Goal: Information Seeking & Learning: Learn about a topic

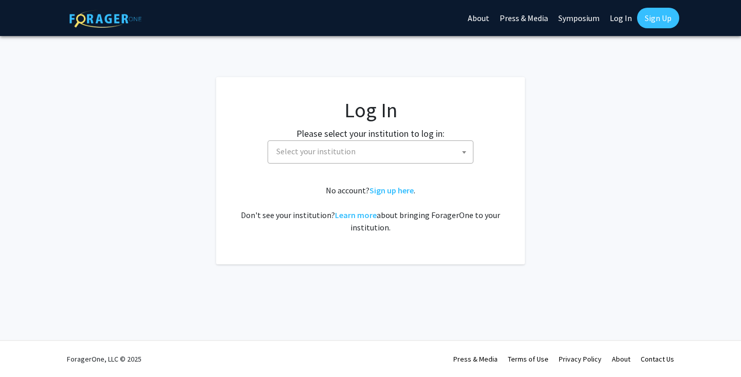
select select
click at [391, 148] on span "Select your institution" at bounding box center [372, 151] width 201 height 21
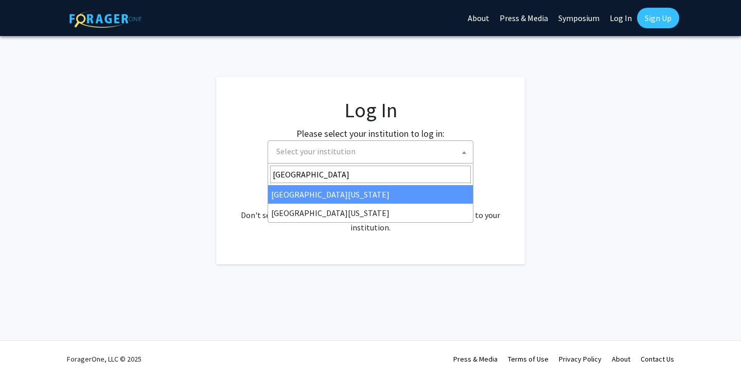
type input "university of mar"
select select "31"
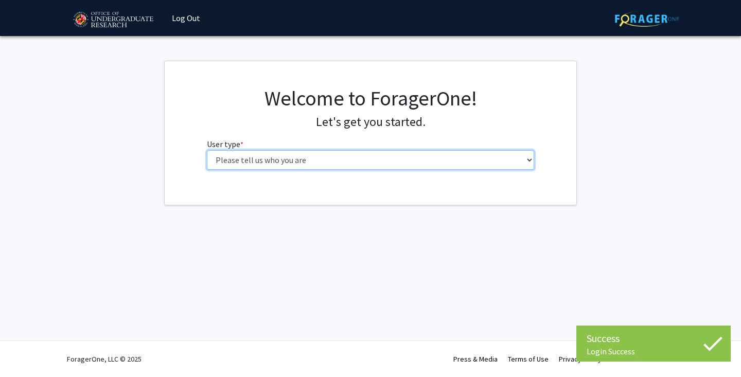
click at [395, 161] on select "Please tell us who you are Undergraduate Student Master's Student Doctoral Cand…" at bounding box center [371, 160] width 328 height 20
select select "1: undergrad"
click at [207, 150] on select "Please tell us who you are Undergraduate Student Master's Student Doctoral Cand…" at bounding box center [371, 160] width 328 height 20
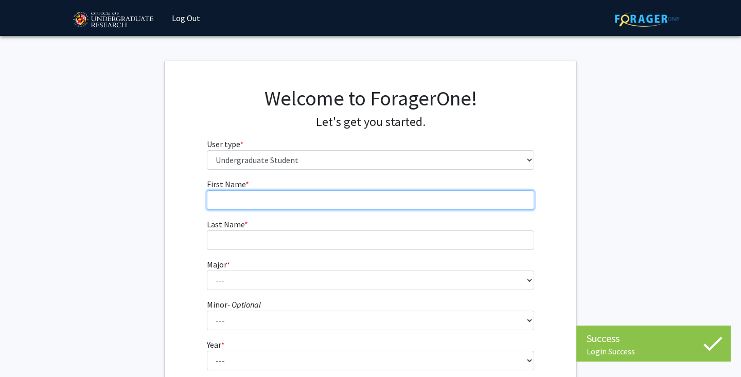
click at [372, 200] on input "First Name * required" at bounding box center [371, 200] width 328 height 20
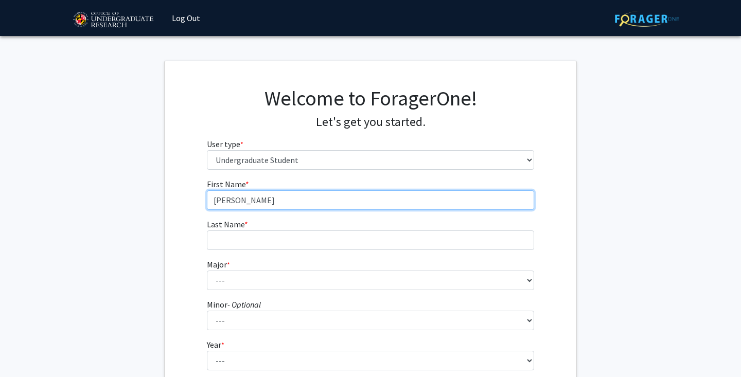
type input "[PERSON_NAME]"
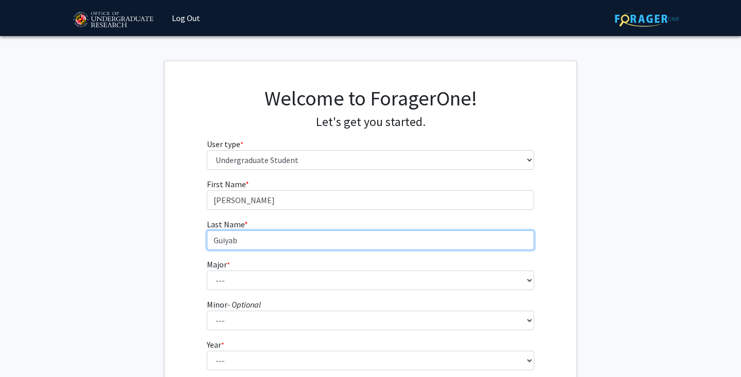
type input "Guiyab"
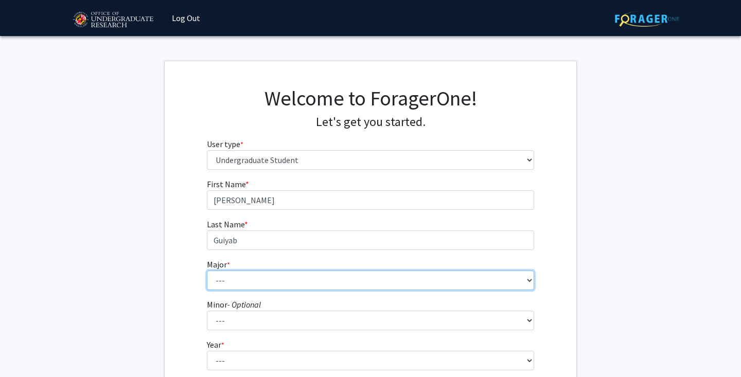
click at [344, 273] on select "--- Accounting Aerospace Engineering African American and Africana Studies Agri…" at bounding box center [371, 280] width 328 height 20
select select "17: 2318"
click at [207, 270] on select "--- Accounting Aerospace Engineering African American and Africana Studies Agri…" at bounding box center [371, 280] width 328 height 20
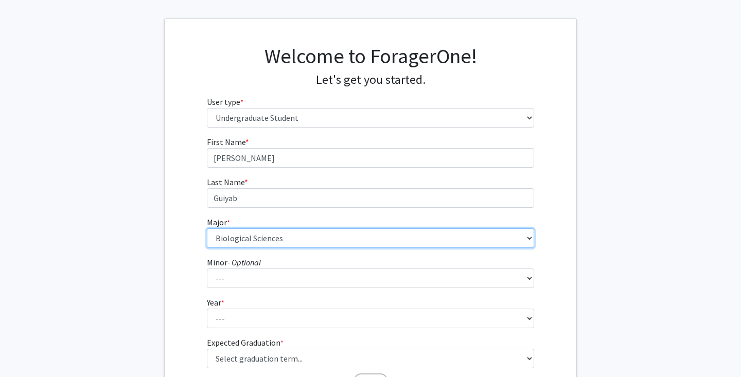
scroll to position [53, 0]
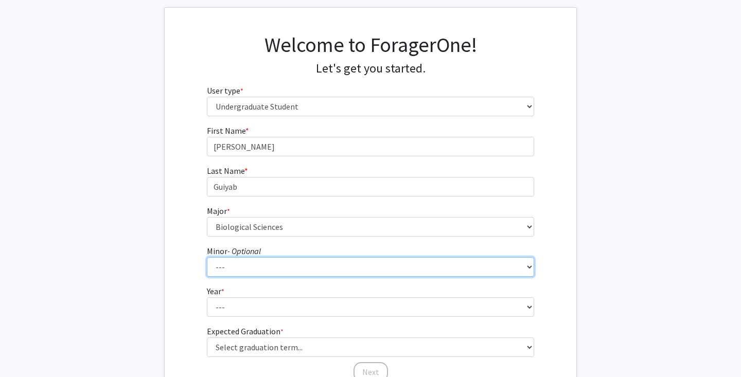
click at [286, 270] on select "--- Actuarial Mathematics Advanced Cybersecurity Experience for Students Africa…" at bounding box center [371, 267] width 328 height 20
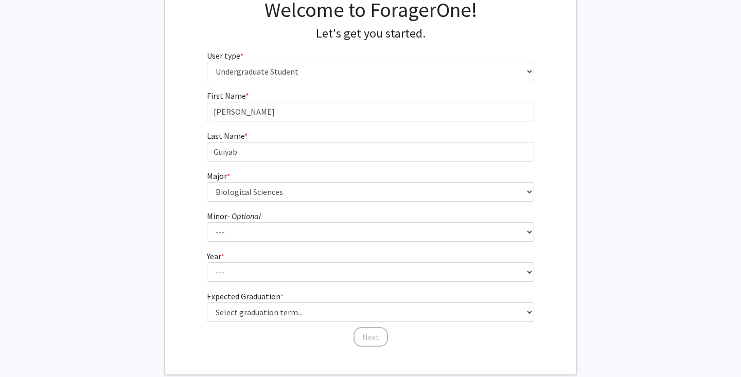
click at [246, 256] on fg-select "Year * required --- First-year Sophomore Junior Senior Postbaccalaureate Certif…" at bounding box center [371, 266] width 328 height 32
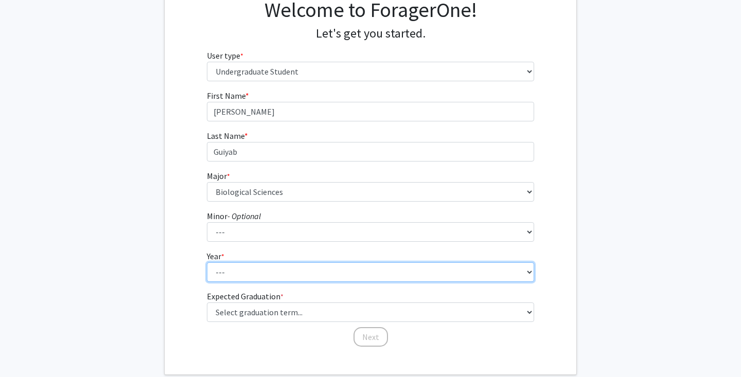
click at [246, 269] on select "--- First-year Sophomore Junior Senior Postbaccalaureate Certificate" at bounding box center [371, 272] width 328 height 20
select select "1: first-year"
click at [207, 262] on select "--- First-year Sophomore Junior Senior Postbaccalaureate Certificate" at bounding box center [371, 272] width 328 height 20
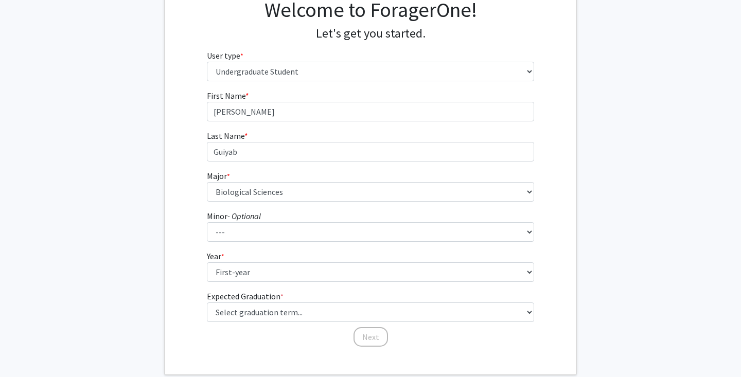
click at [254, 322] on form "First Name * required [PERSON_NAME] Last Name * required [PERSON_NAME] * requir…" at bounding box center [371, 213] width 328 height 248
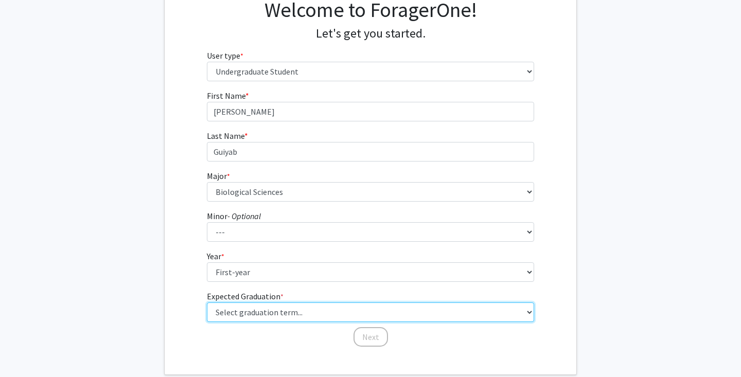
click at [260, 310] on select "Select graduation term... Spring 2025 Summer 2025 Fall 2025 Winter 2025 Spring …" at bounding box center [371, 312] width 328 height 20
select select "17: spring_2029"
click at [207, 302] on select "Select graduation term... Spring 2025 Summer 2025 Fall 2025 Winter 2025 Spring …" at bounding box center [371, 312] width 328 height 20
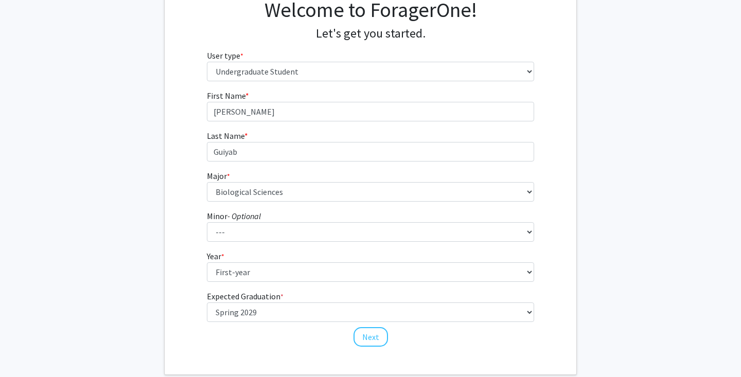
click at [177, 257] on div "First Name * required [PERSON_NAME] Last Name * required [PERSON_NAME] * requir…" at bounding box center [370, 218] width 411 height 258
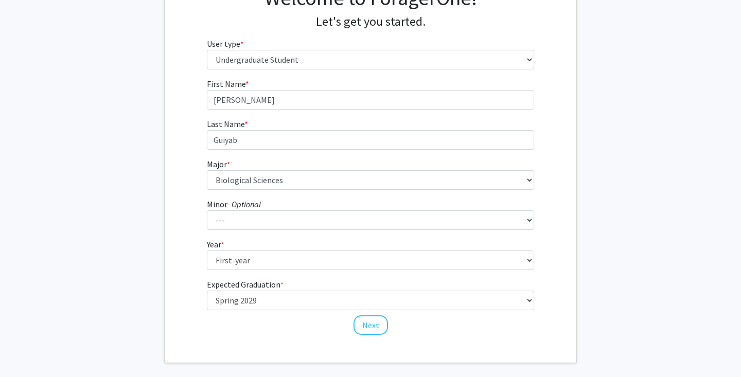
scroll to position [110, 0]
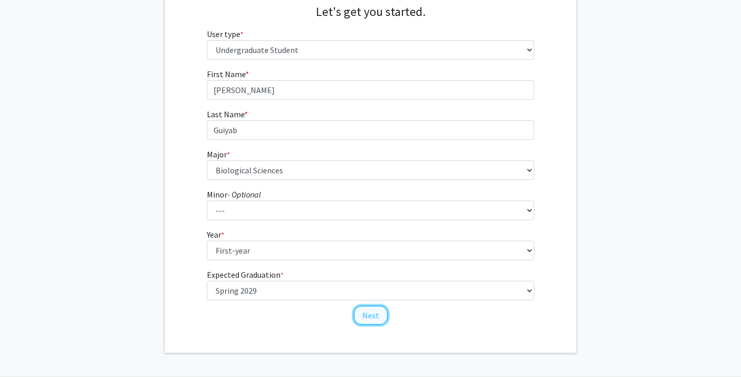
click at [376, 315] on button "Next" at bounding box center [370, 315] width 34 height 20
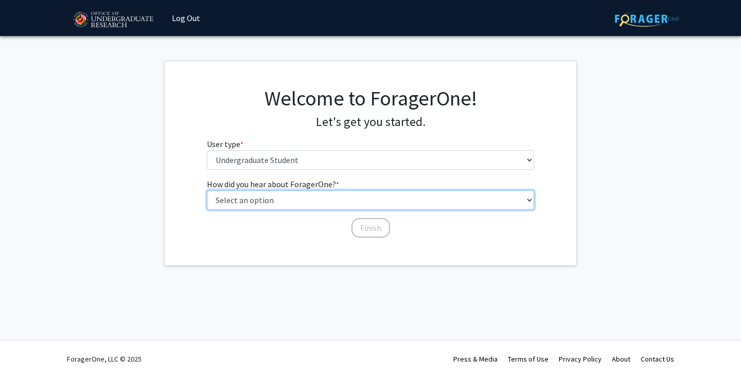
click at [392, 204] on select "Select an option Peer/student recommendation Faculty/staff recommendation Unive…" at bounding box center [371, 200] width 328 height 20
select select "2: faculty_recommendation"
click at [207, 190] on select "Select an option Peer/student recommendation Faculty/staff recommendation Unive…" at bounding box center [371, 200] width 328 height 20
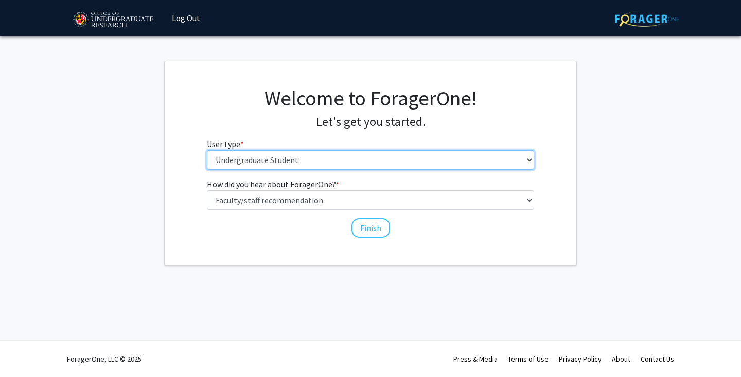
click at [416, 155] on select "Please tell us who you are Undergraduate Student Master's Student Doctoral Cand…" at bounding box center [371, 160] width 328 height 20
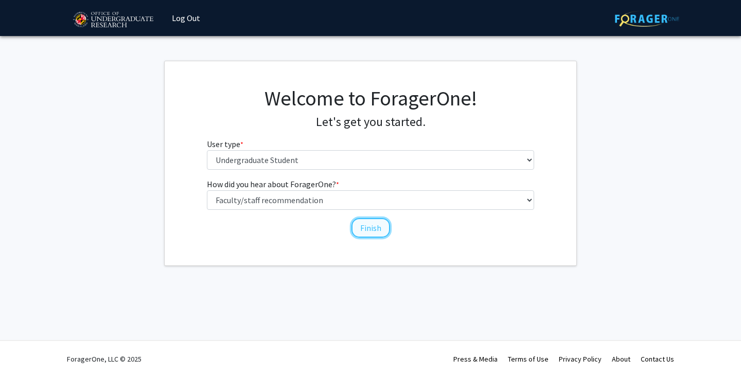
click at [378, 233] on button "Finish" at bounding box center [370, 228] width 39 height 20
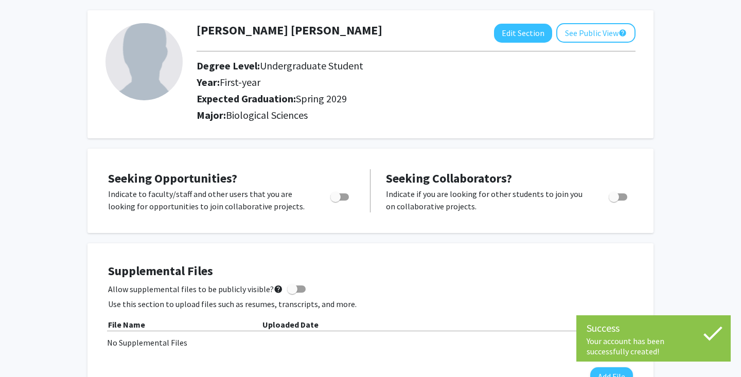
scroll to position [45, 0]
click at [344, 197] on span "Toggle" at bounding box center [339, 196] width 19 height 7
click at [335, 200] on input "Are you actively seeking opportunities?" at bounding box center [335, 200] width 1 height 1
checkbox input "true"
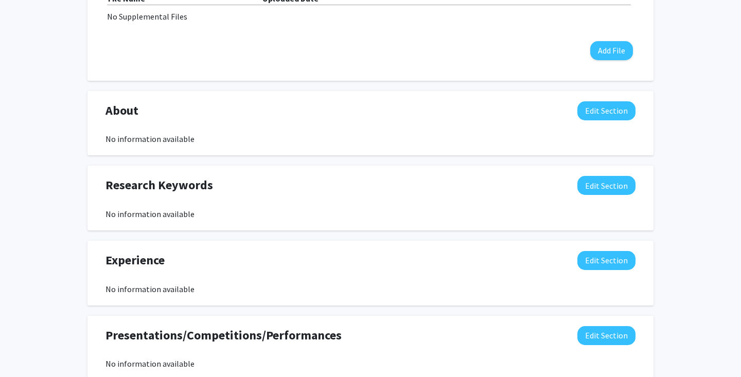
scroll to position [398, 0]
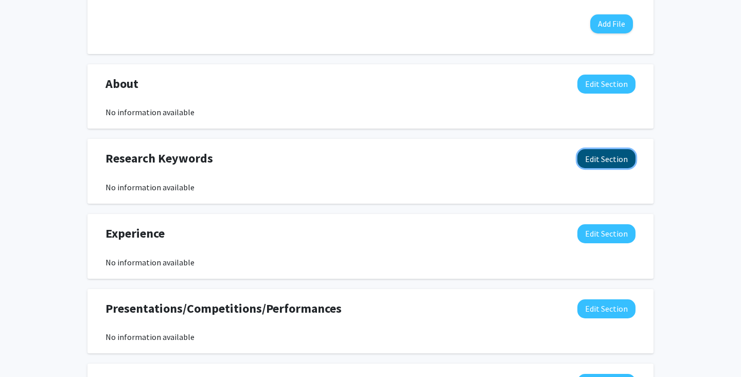
click at [611, 158] on button "Edit Section" at bounding box center [606, 158] width 58 height 19
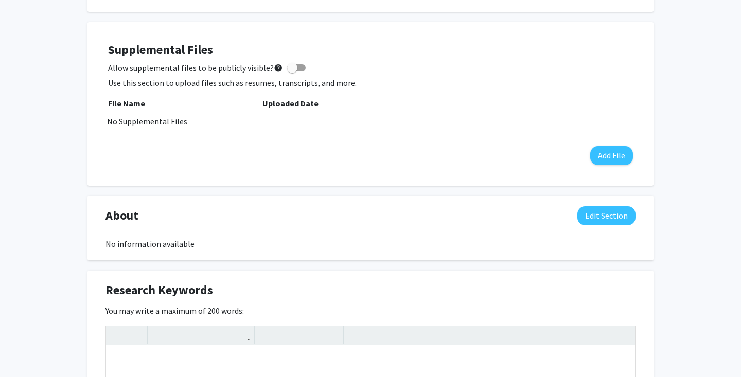
scroll to position [278, 0]
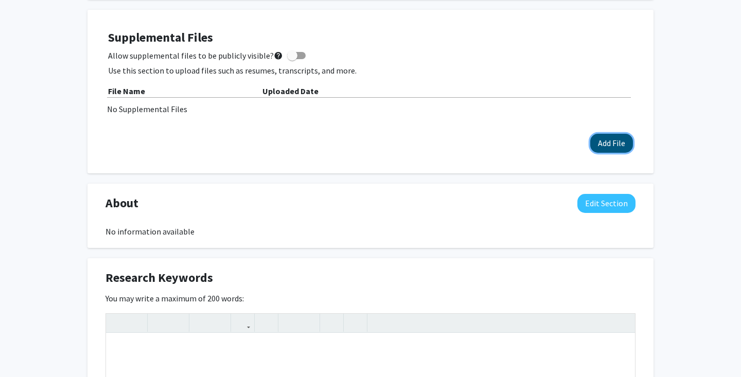
click at [607, 143] on button "Add File" at bounding box center [611, 143] width 43 height 19
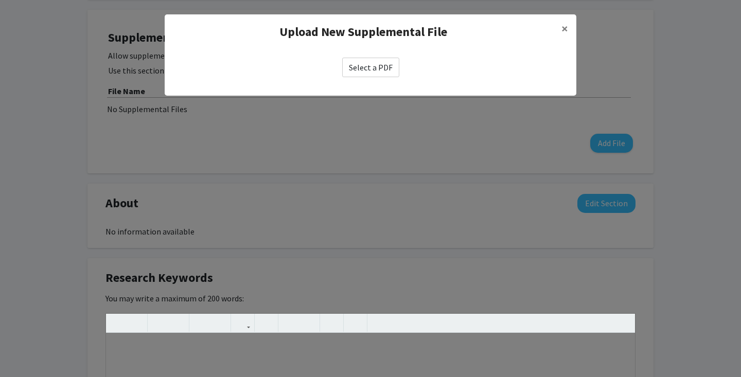
click at [380, 70] on label "Select a PDF" at bounding box center [370, 68] width 57 height 20
click at [0, 0] on input "Select a PDF" at bounding box center [0, 0] width 0 height 0
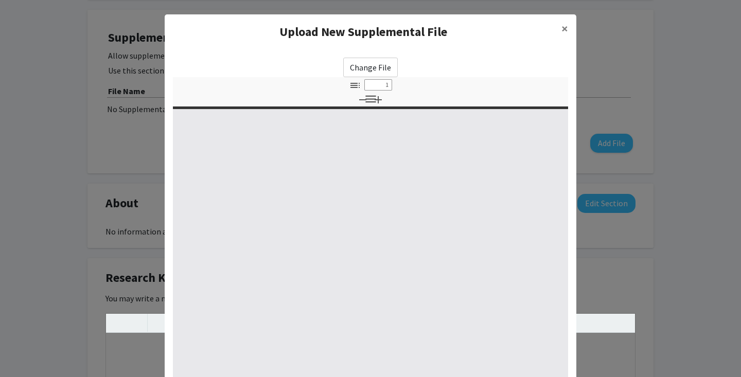
select select "custom"
type input "0"
select select "custom"
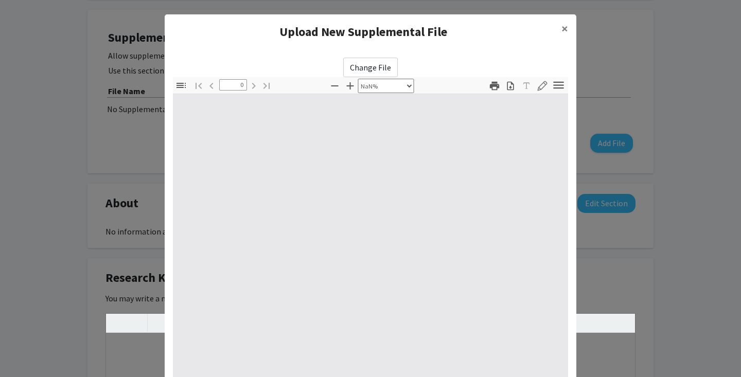
type input "1"
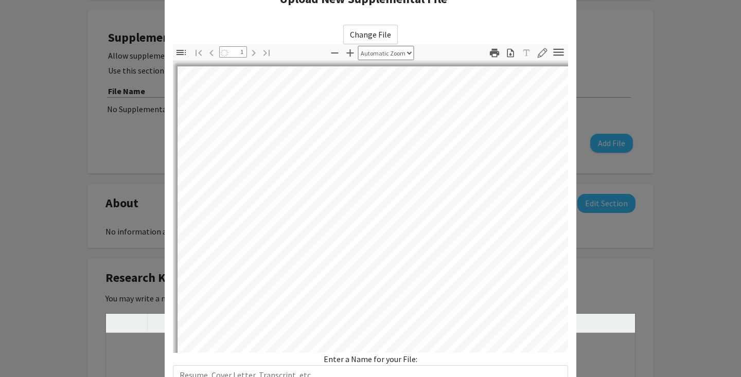
scroll to position [110, 0]
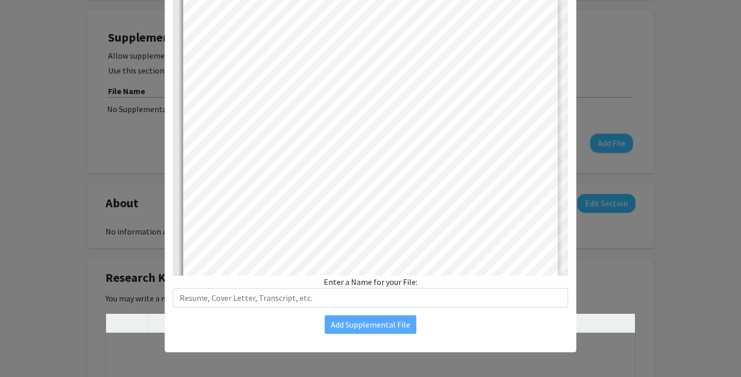
select select "auto"
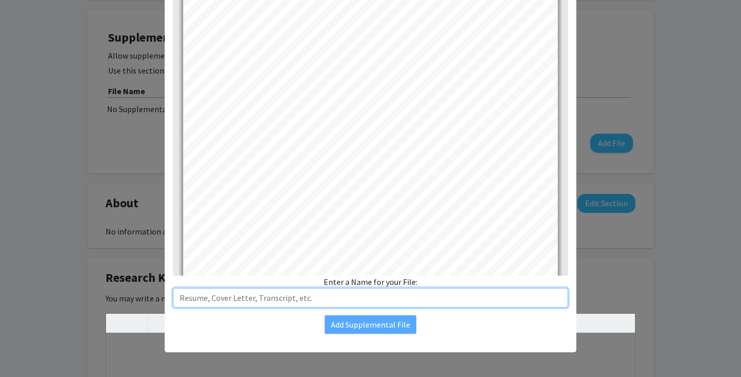
click at [363, 297] on input "text" at bounding box center [370, 298] width 395 height 20
type input "Resume_Luke Guiyab"
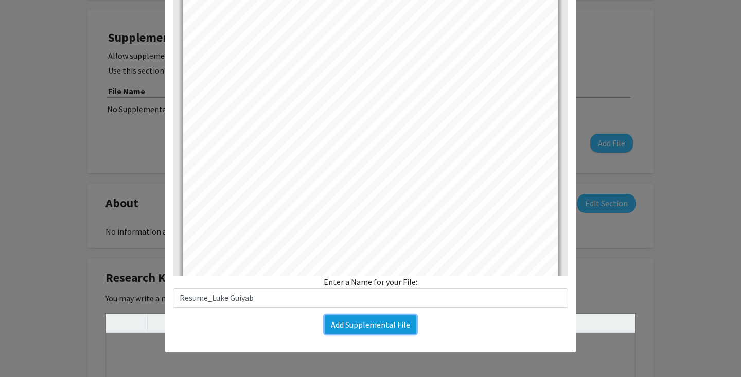
click at [375, 326] on button "Add Supplemental File" at bounding box center [370, 324] width 92 height 19
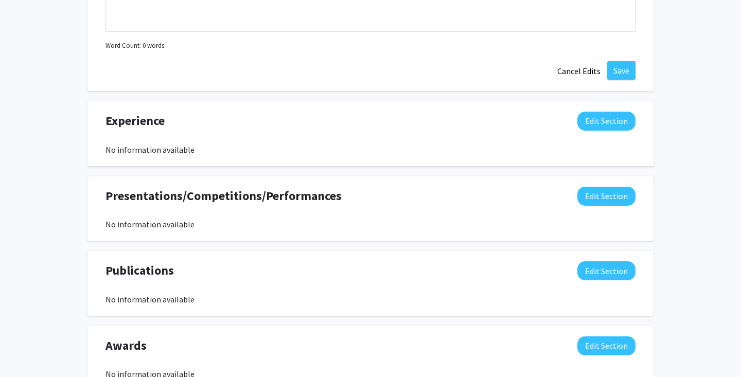
scroll to position [760, 0]
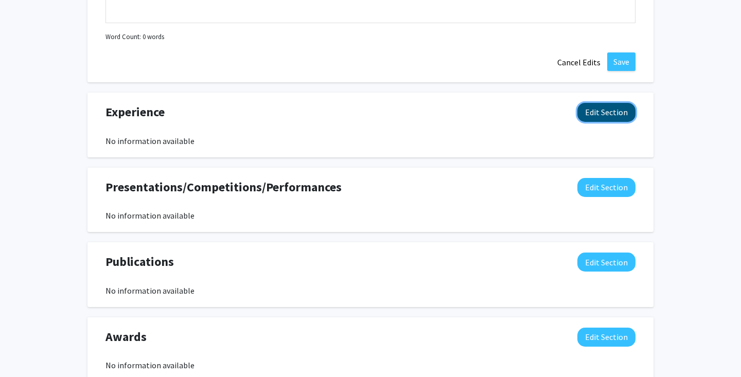
click at [619, 106] on button "Edit Section" at bounding box center [606, 112] width 58 height 19
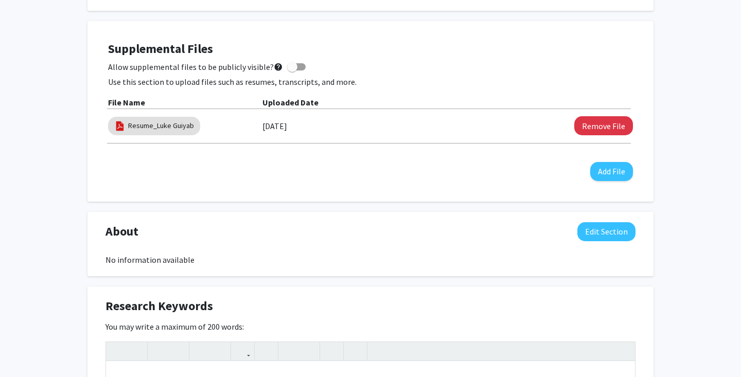
scroll to position [0, 0]
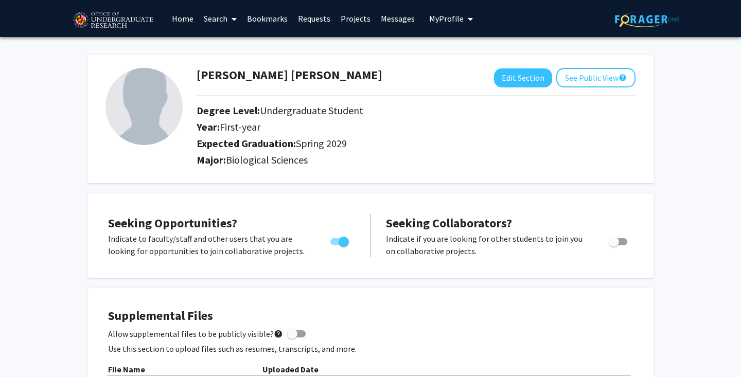
click at [230, 20] on span at bounding box center [231, 19] width 9 height 36
click at [240, 46] on span "Faculty/Staff" at bounding box center [237, 47] width 76 height 21
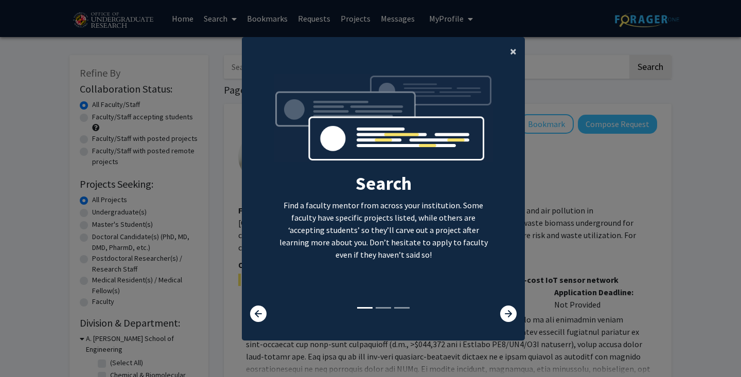
click at [507, 51] on button "×" at bounding box center [512, 51] width 23 height 29
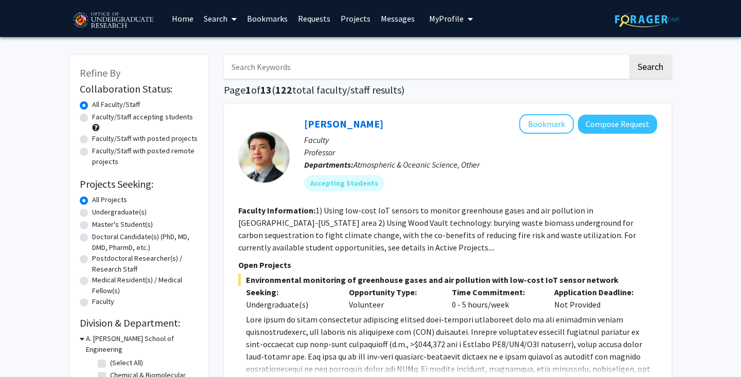
click at [92, 118] on label "Faculty/Staff accepting students" at bounding box center [142, 117] width 101 height 11
click at [92, 118] on input "Faculty/Staff accepting students" at bounding box center [95, 115] width 7 height 7
radio input "true"
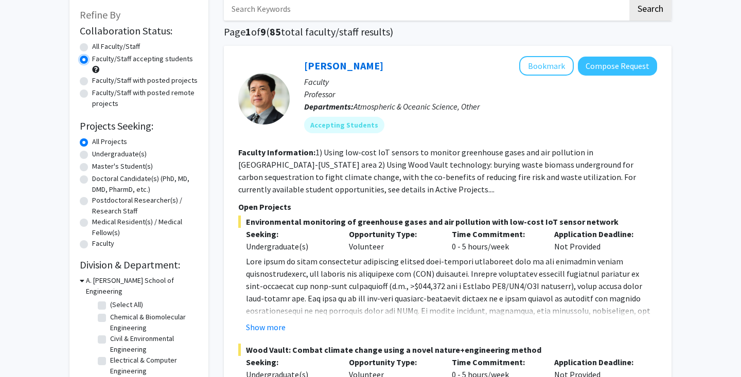
scroll to position [59, 0]
click at [92, 155] on label "Undergraduate(s)" at bounding box center [119, 153] width 55 height 11
click at [92, 155] on input "Undergraduate(s)" at bounding box center [95, 151] width 7 height 7
radio input "true"
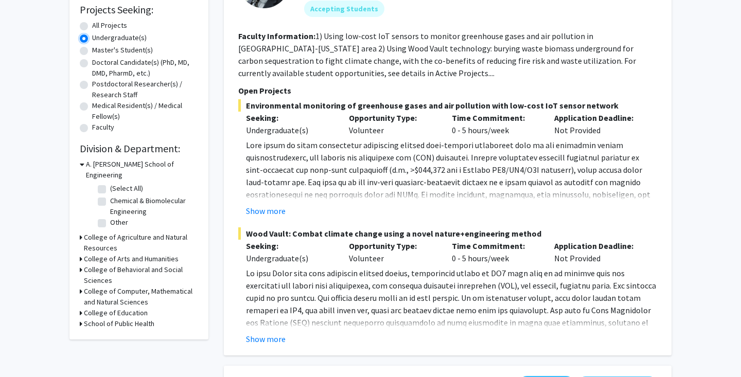
scroll to position [178, 0]
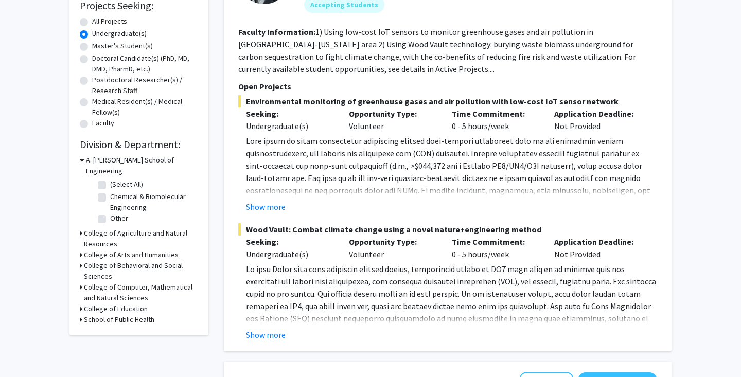
click at [84, 282] on h3 "College of Computer, Mathematical and Natural Sciences" at bounding box center [141, 293] width 114 height 22
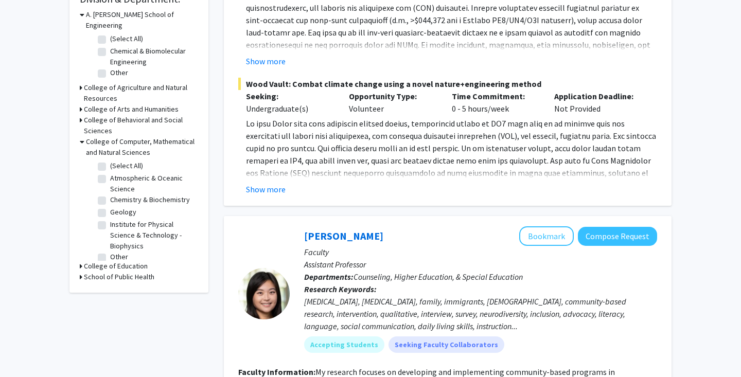
scroll to position [342, 0]
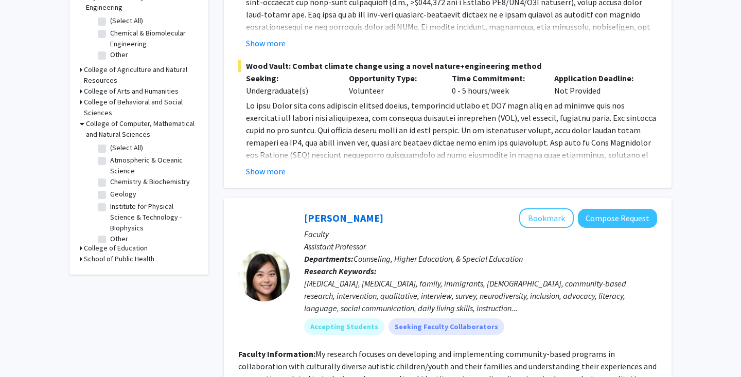
click at [110, 176] on label "Chemistry & Biochemistry" at bounding box center [150, 181] width 80 height 11
click at [110, 176] on input "Chemistry & Biochemistry" at bounding box center [113, 179] width 7 height 7
checkbox input "true"
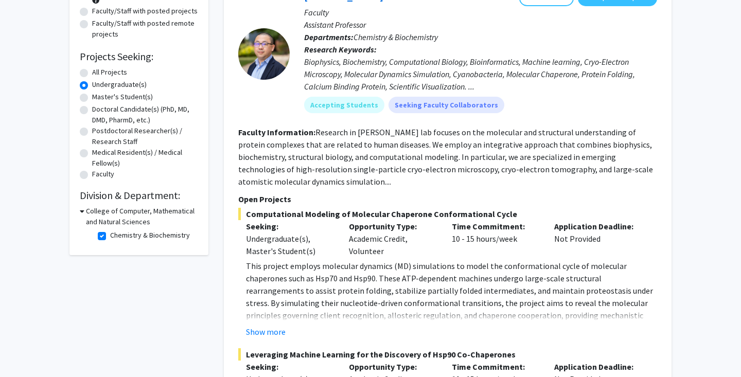
scroll to position [132, 0]
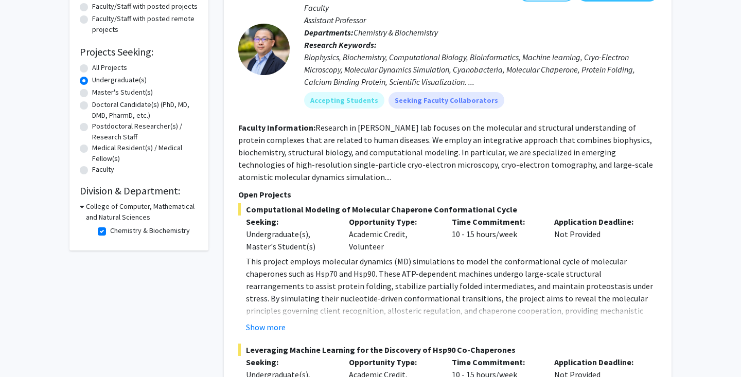
click at [82, 207] on icon at bounding box center [82, 206] width 5 height 11
click at [82, 207] on div "College of Computer, Mathematical and Natural Sciences" at bounding box center [139, 212] width 118 height 22
click at [81, 206] on icon at bounding box center [81, 206] width 3 height 11
click at [107, 231] on fg-checkbox "Chemistry & Biochemistry Chemistry & Biochemistry" at bounding box center [147, 231] width 98 height 12
click at [110, 232] on label "Chemistry & Biochemistry" at bounding box center [150, 230] width 80 height 11
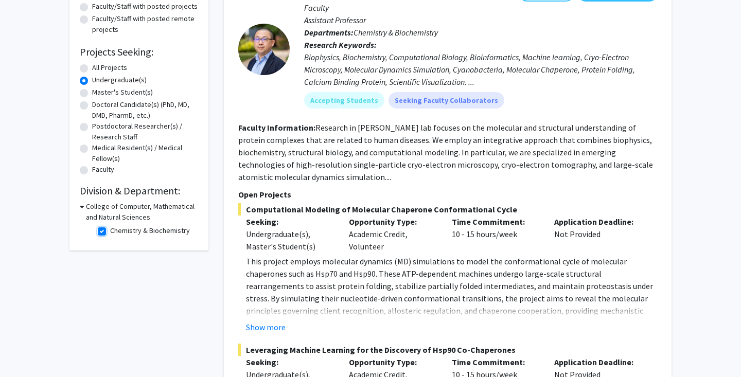
click at [110, 232] on input "Chemistry & Biochemistry" at bounding box center [113, 228] width 7 height 7
checkbox input "false"
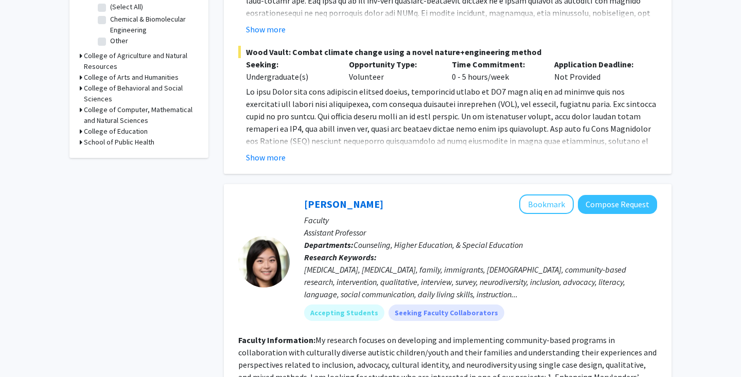
scroll to position [340, 0]
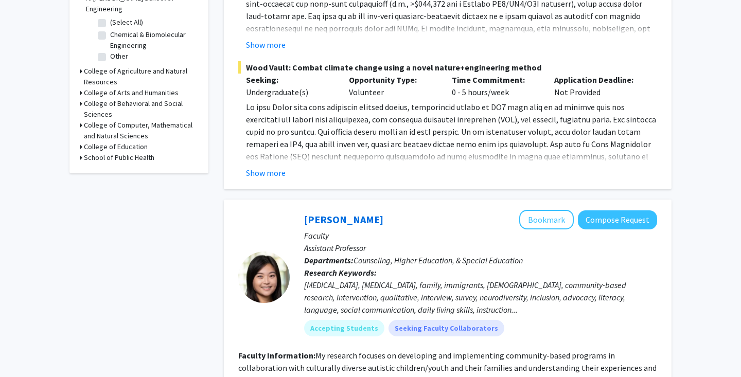
click at [80, 152] on icon at bounding box center [81, 157] width 3 height 11
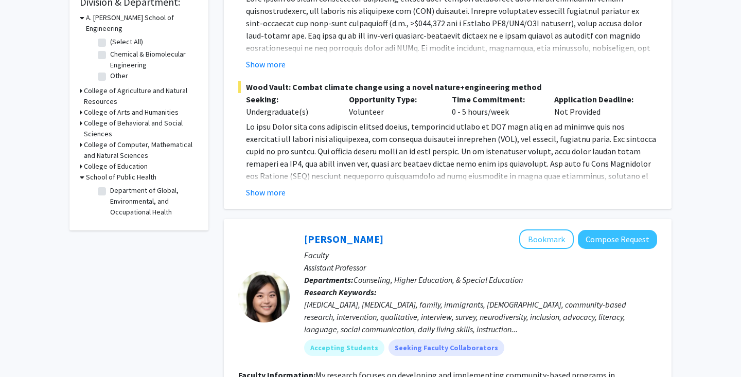
scroll to position [320, 0]
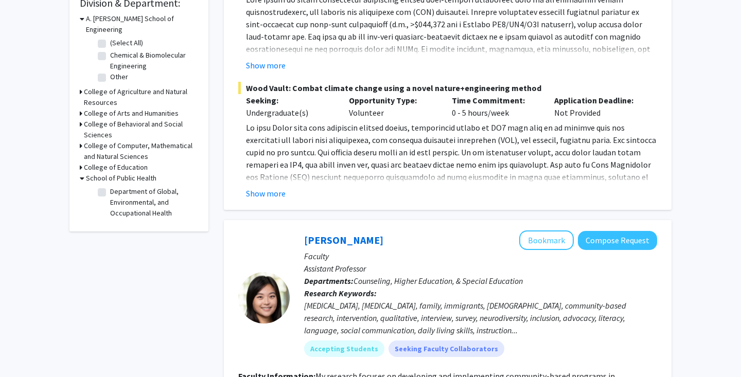
click at [81, 162] on icon at bounding box center [81, 167] width 3 height 11
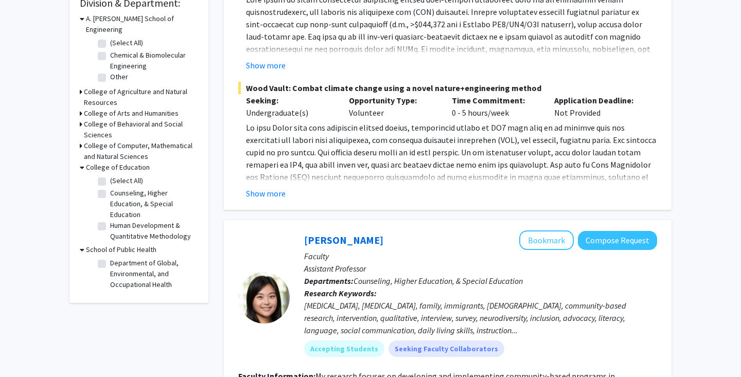
click at [80, 140] on icon at bounding box center [81, 145] width 3 height 11
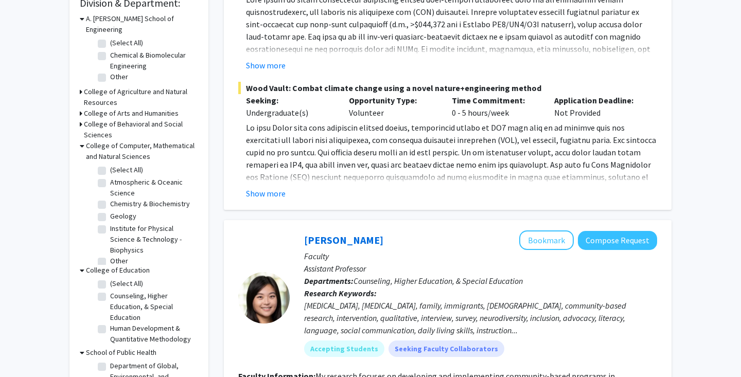
click at [80, 119] on icon at bounding box center [81, 124] width 3 height 11
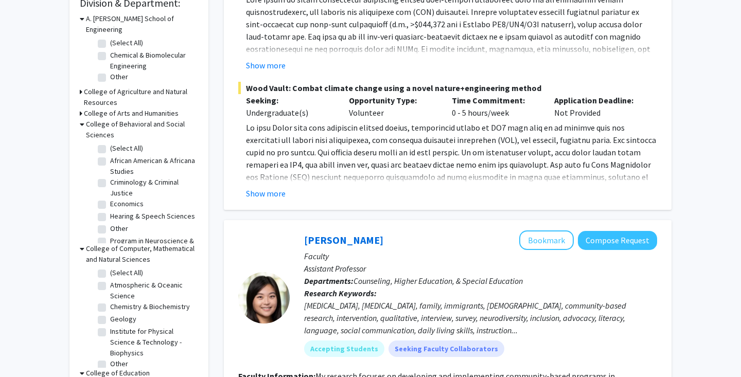
click at [81, 108] on icon at bounding box center [81, 113] width 3 height 11
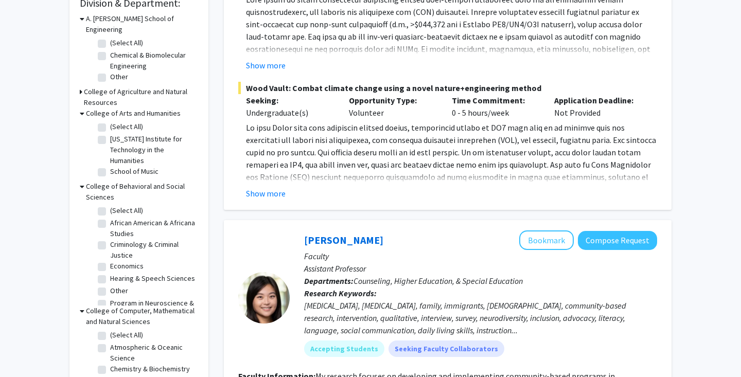
click at [81, 86] on icon at bounding box center [81, 91] width 3 height 11
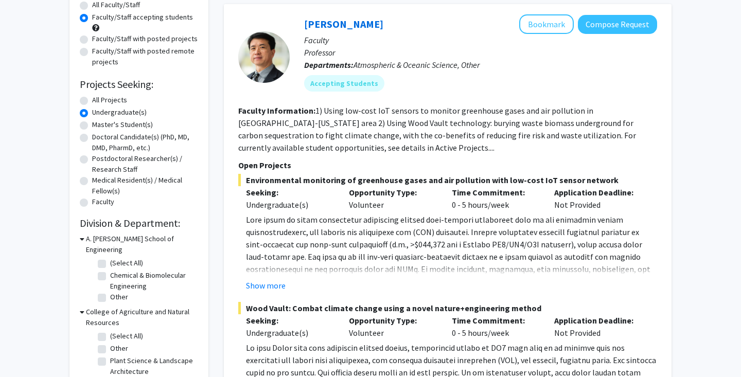
scroll to position [101, 0]
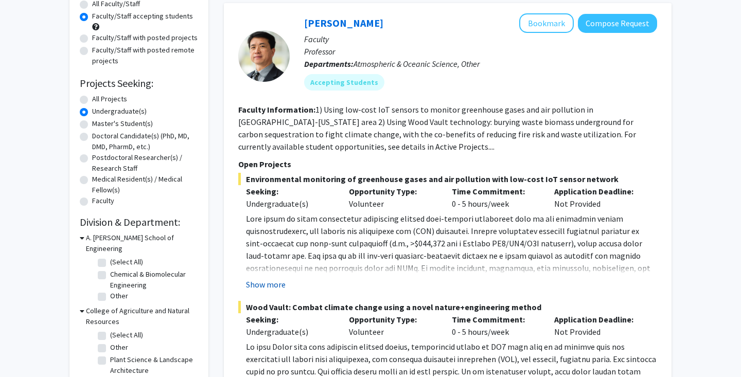
click at [269, 282] on button "Show more" at bounding box center [266, 284] width 40 height 12
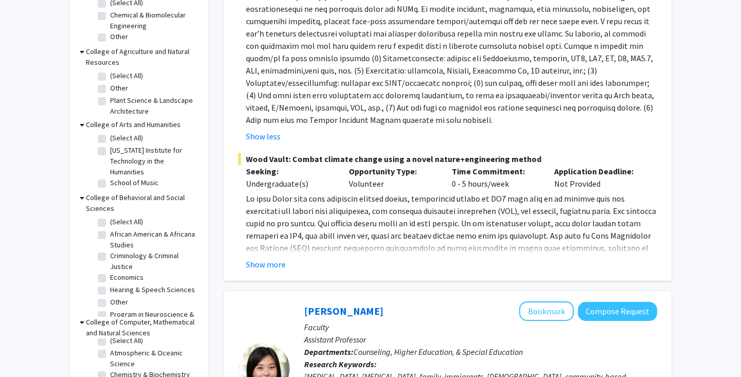
scroll to position [342, 0]
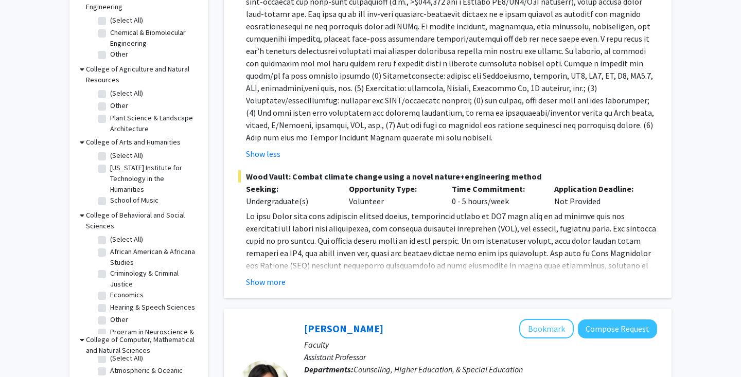
click at [269, 273] on fg-read-more "Students can participate in a highly interdisciplinary team in conducting lab e…" at bounding box center [447, 249] width 419 height 78
click at [271, 279] on button "Show more" at bounding box center [266, 282] width 40 height 12
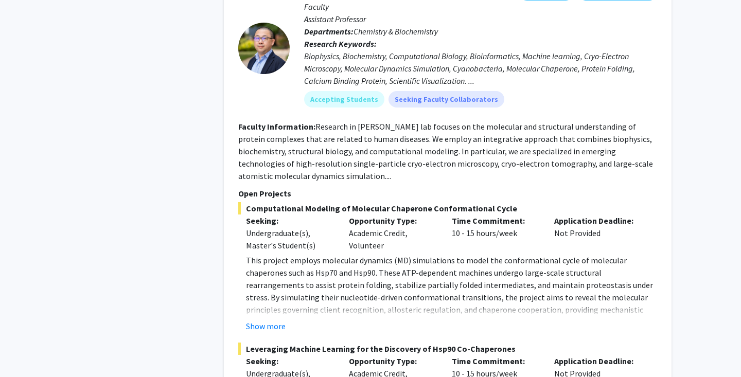
scroll to position [2775, 0]
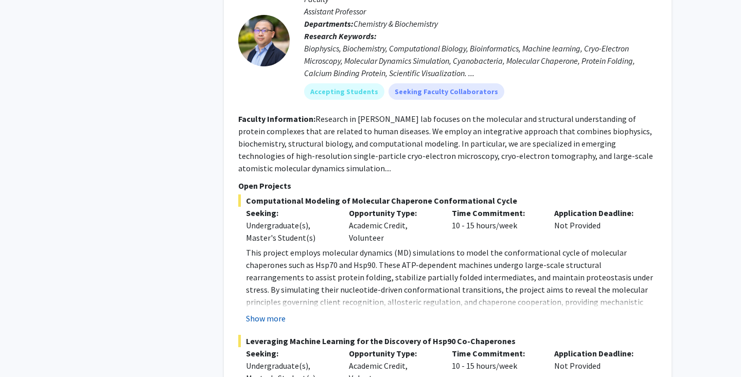
click at [274, 312] on button "Show more" at bounding box center [266, 318] width 40 height 12
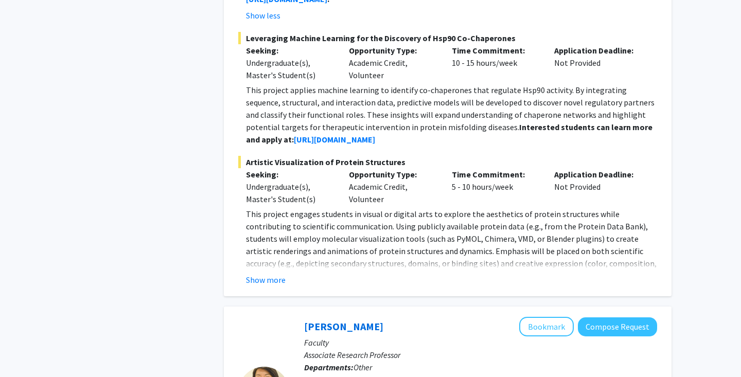
scroll to position [3143, 0]
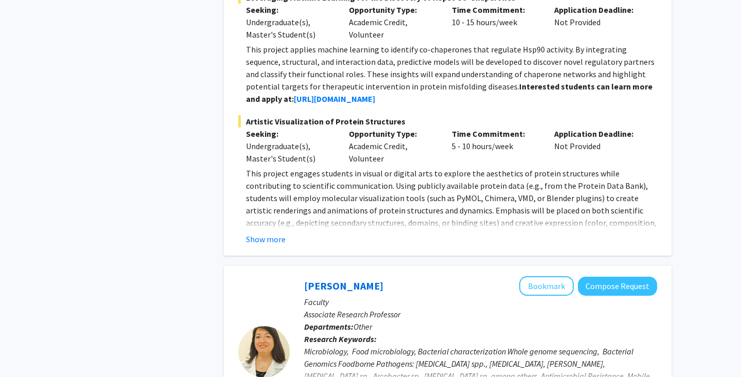
click at [274, 204] on fg-read-more "This project engages students in visual or digital arts to explore the aestheti…" at bounding box center [447, 206] width 419 height 78
click at [265, 233] on button "Show more" at bounding box center [266, 239] width 40 height 12
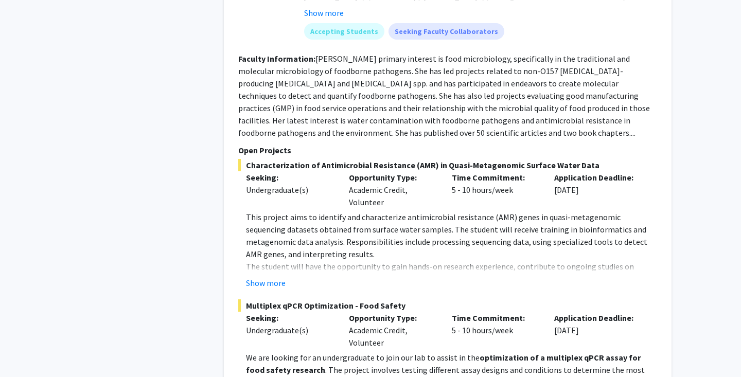
scroll to position [3564, 0]
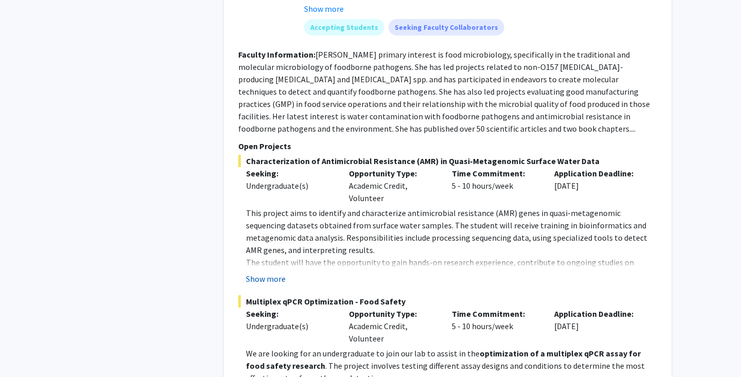
click at [263, 273] on button "Show more" at bounding box center [266, 279] width 40 height 12
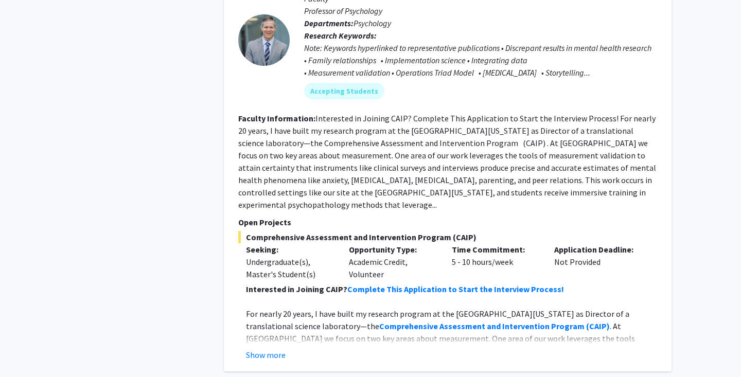
scroll to position [4427, 0]
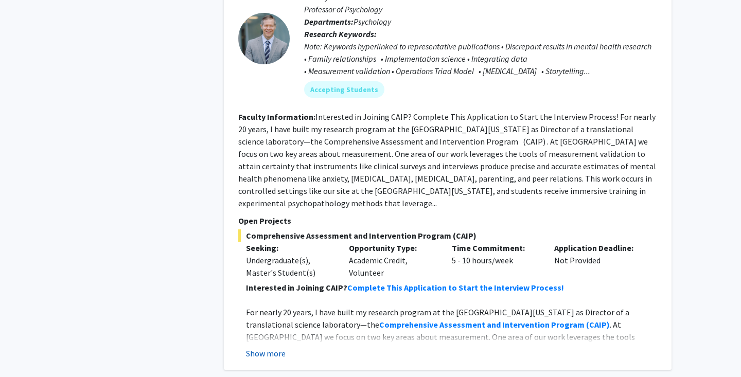
click at [260, 347] on button "Show more" at bounding box center [266, 353] width 40 height 12
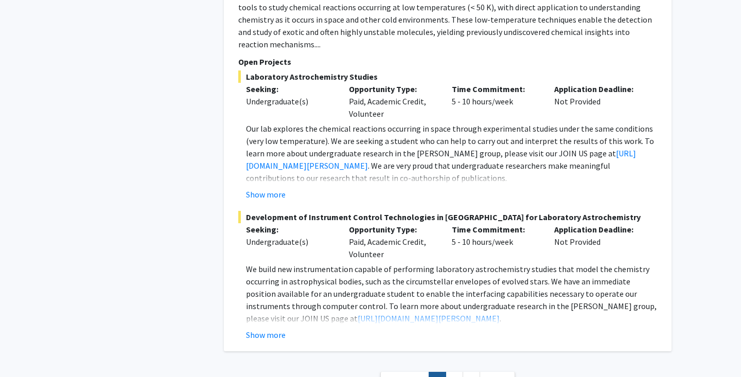
scroll to position [5621, 0]
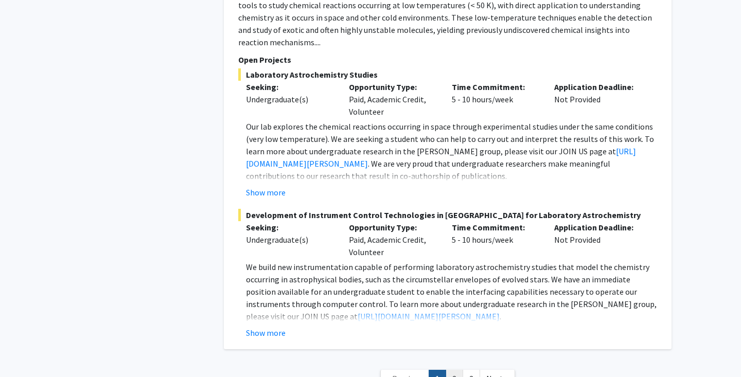
click at [453, 370] on link "2" at bounding box center [453, 379] width 17 height 18
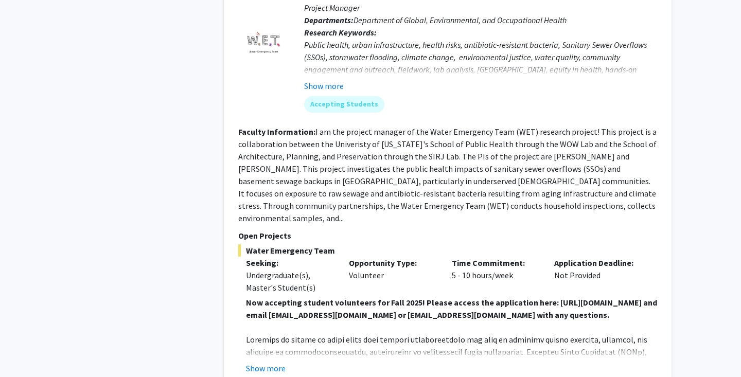
scroll to position [1326, 0]
click at [267, 363] on button "Show more" at bounding box center [266, 369] width 40 height 12
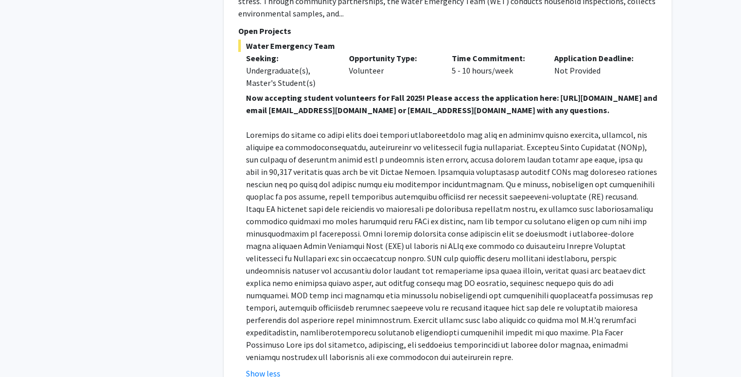
scroll to position [1532, 0]
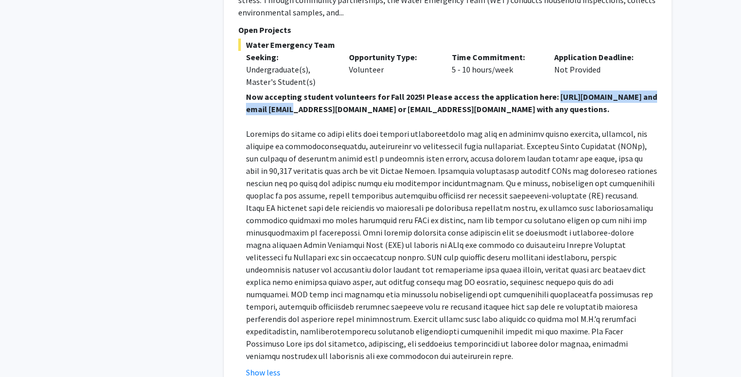
drag, startPoint x: 267, startPoint y: 82, endPoint x: 406, endPoint y: 85, distance: 139.4
click at [406, 92] on strong "Now accepting student volunteers for Fall 2025! Please access the application h…" at bounding box center [451, 103] width 411 height 23
copy strong "[URL][DOMAIN_NAME]"
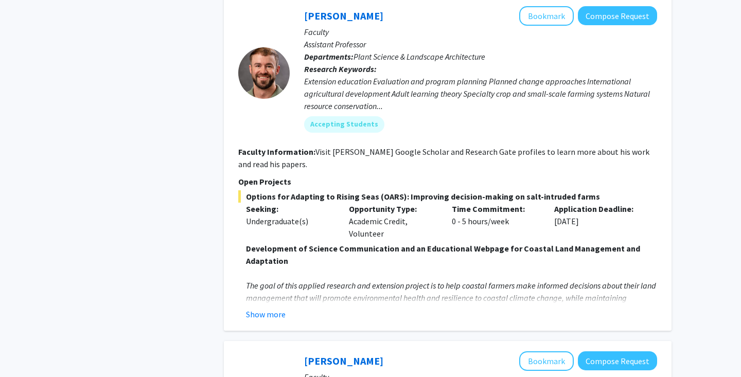
scroll to position [2384, 0]
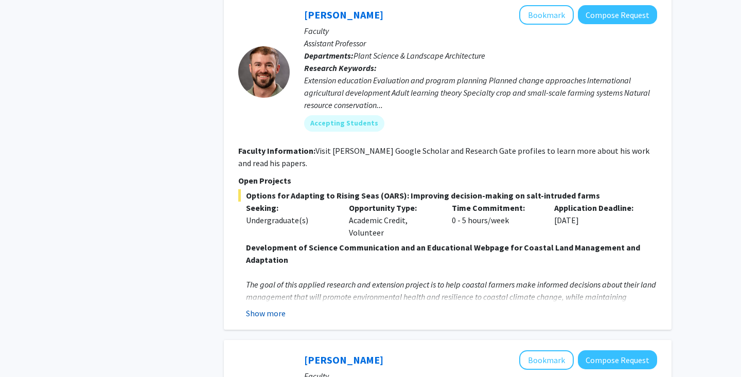
click at [276, 307] on button "Show more" at bounding box center [266, 313] width 40 height 12
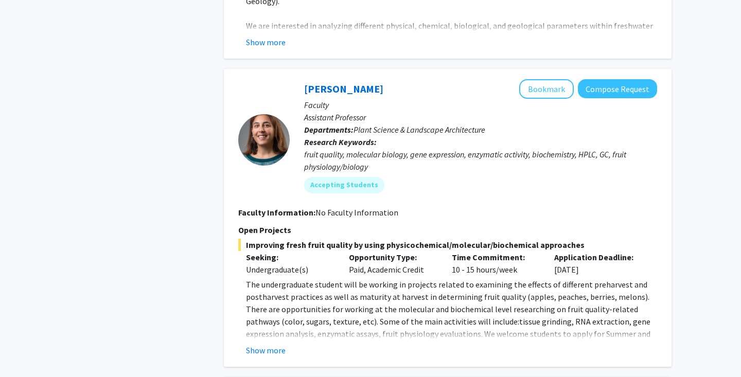
scroll to position [3399, 0]
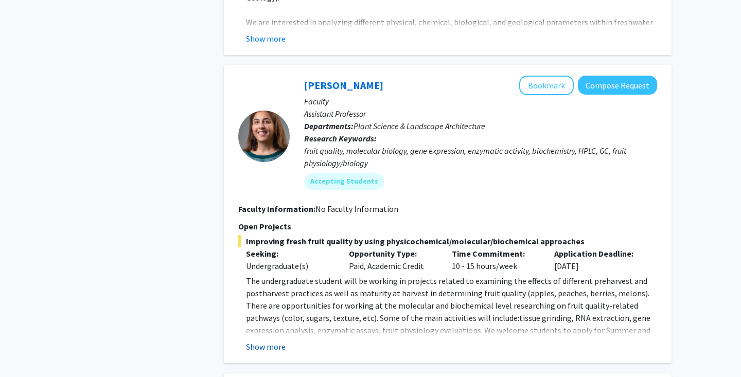
click at [275, 340] on button "Show more" at bounding box center [266, 346] width 40 height 12
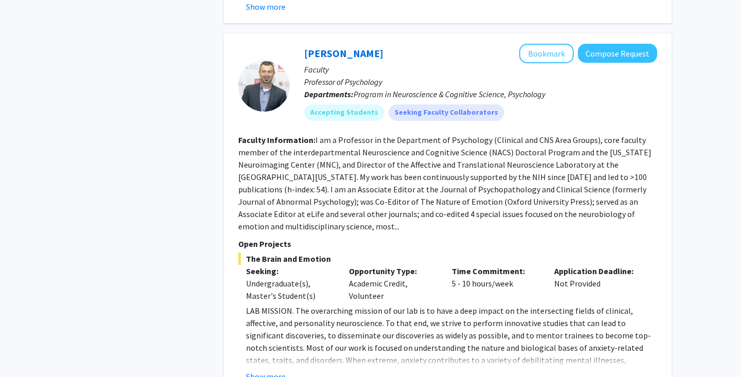
scroll to position [4284, 0]
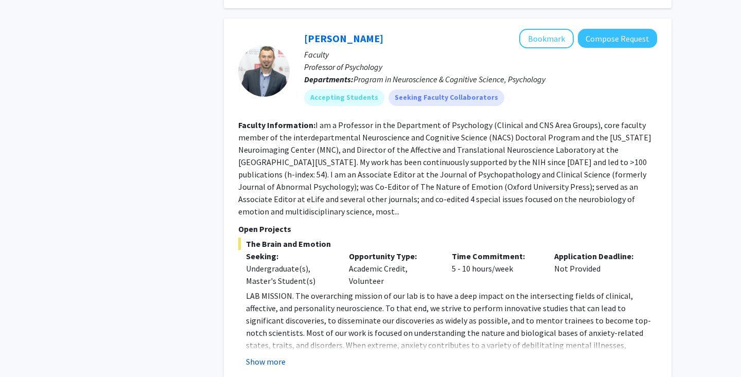
click at [265, 355] on button "Show more" at bounding box center [266, 361] width 40 height 12
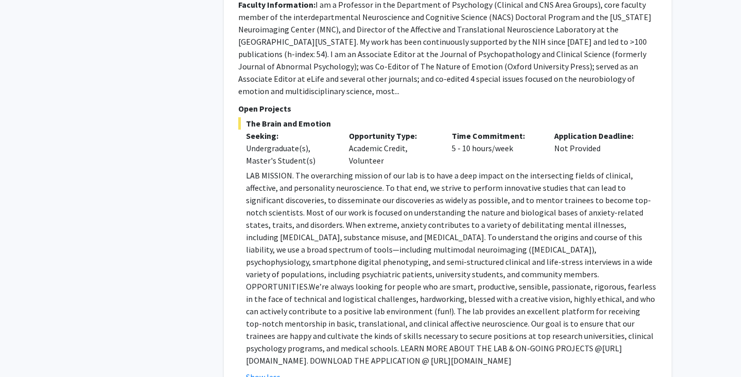
scroll to position [4408, 0]
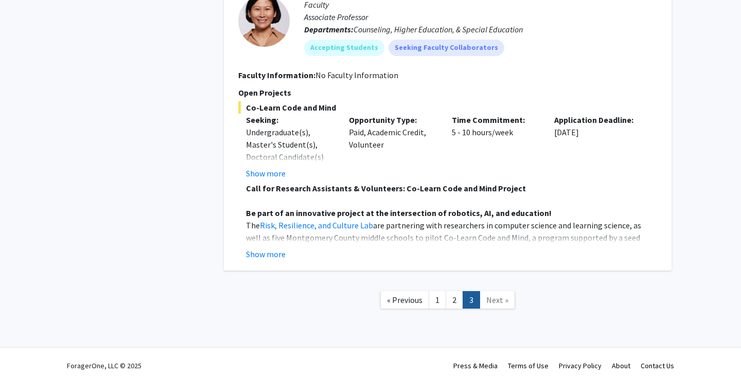
scroll to position [1610, 0]
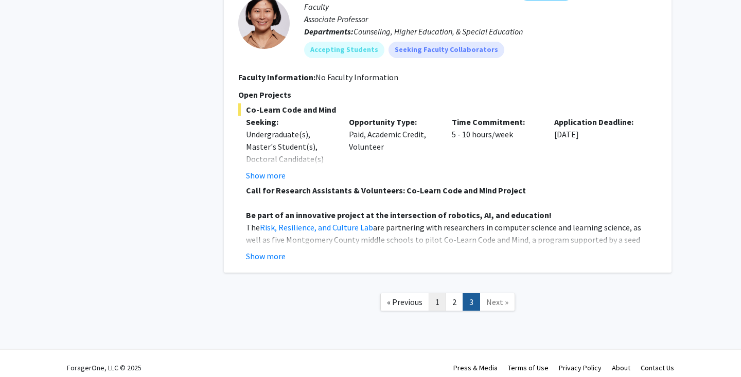
click at [436, 297] on link "1" at bounding box center [436, 302] width 17 height 18
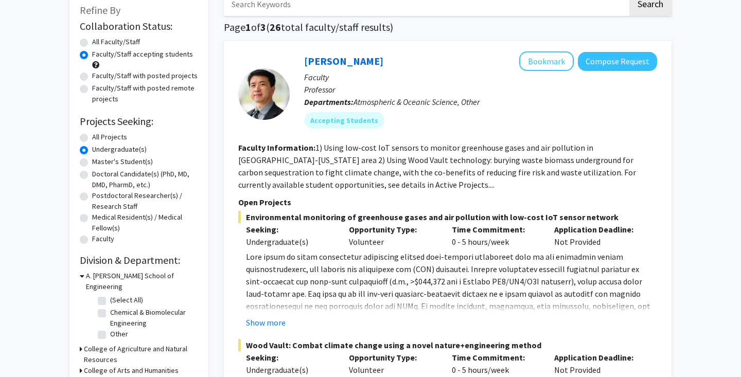
scroll to position [58, 0]
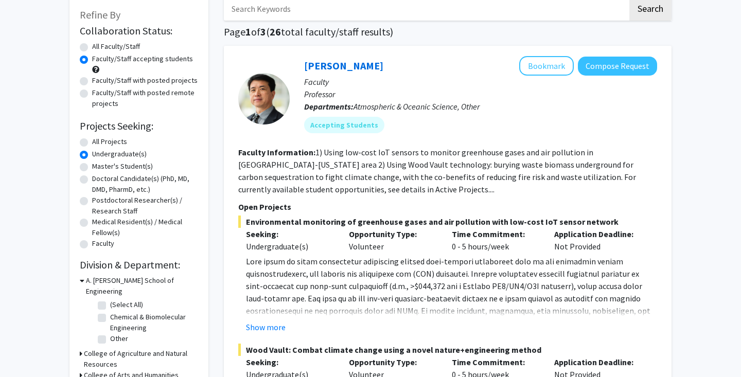
click at [92, 47] on label "All Faculty/Staff" at bounding box center [116, 46] width 48 height 11
click at [92, 47] on input "All Faculty/Staff" at bounding box center [95, 44] width 7 height 7
radio input "true"
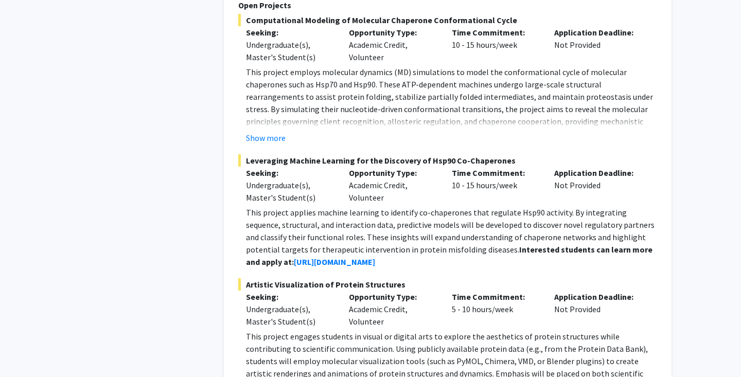
scroll to position [2625, 0]
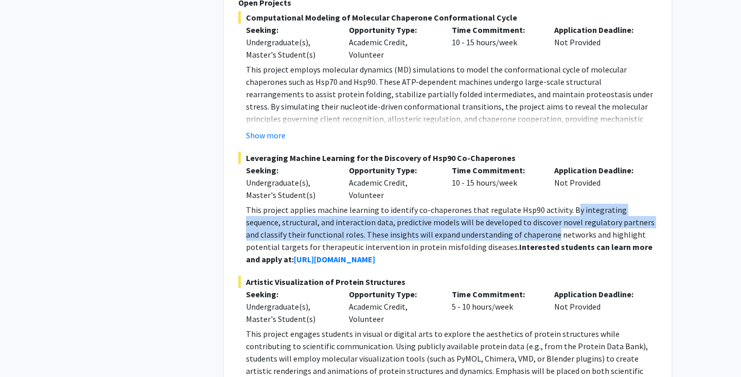
drag, startPoint x: 566, startPoint y: 196, endPoint x: 508, endPoint y: 217, distance: 61.6
click at [508, 217] on p "This project applies machine learning to identify co-chaperones that regulate H…" at bounding box center [451, 235] width 411 height 62
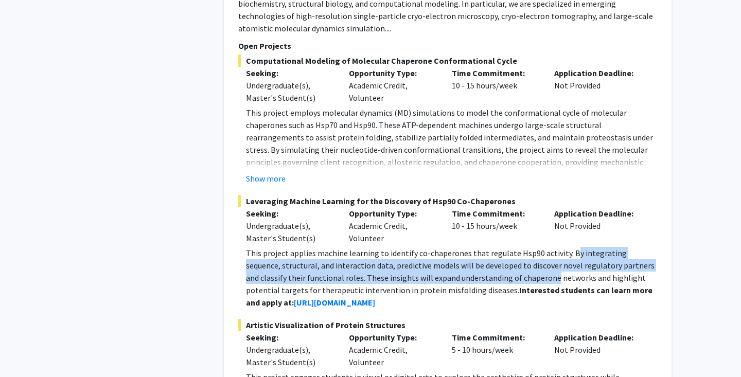
scroll to position [2574, 0]
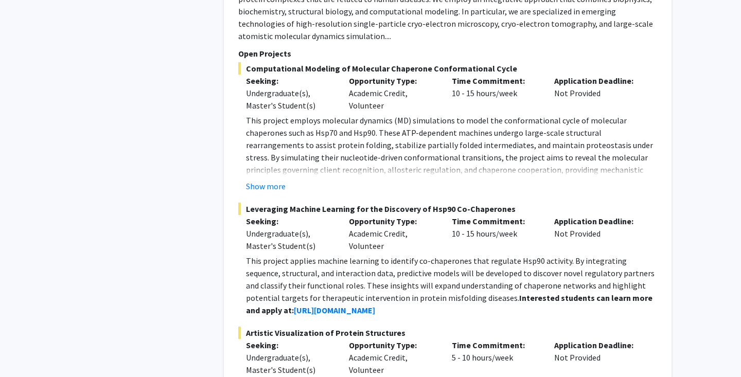
click at [262, 163] on p "This project employs molecular dynamics (MD) simulations to model the conformat…" at bounding box center [451, 157] width 411 height 86
click at [267, 180] on button "Show more" at bounding box center [266, 186] width 40 height 12
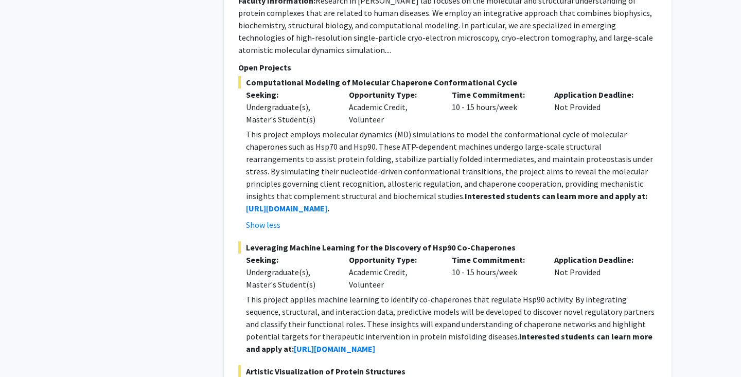
scroll to position [2560, 0]
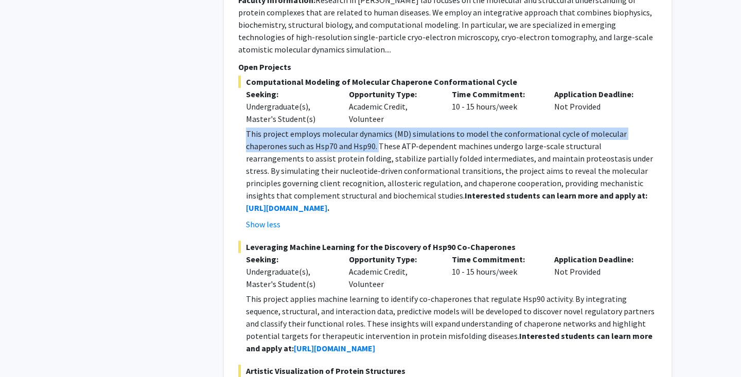
drag, startPoint x: 244, startPoint y: 119, endPoint x: 338, endPoint y: 131, distance: 94.8
click at [338, 131] on fg-read-more "This project employs molecular dynamics (MD) simulations to model the conformat…" at bounding box center [447, 179] width 419 height 103
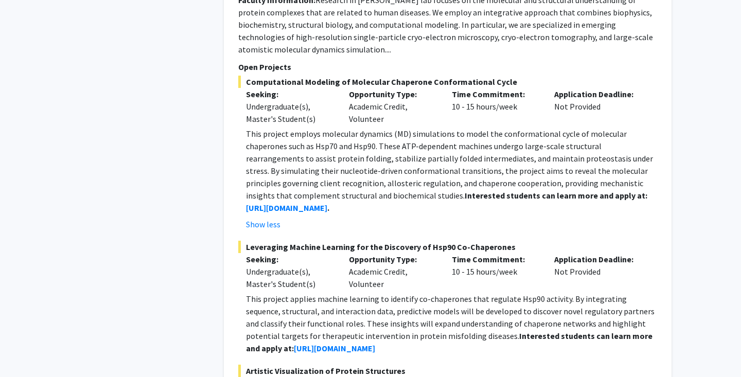
click at [365, 134] on p "This project employs molecular dynamics (MD) simulations to model the conformat…" at bounding box center [451, 171] width 411 height 86
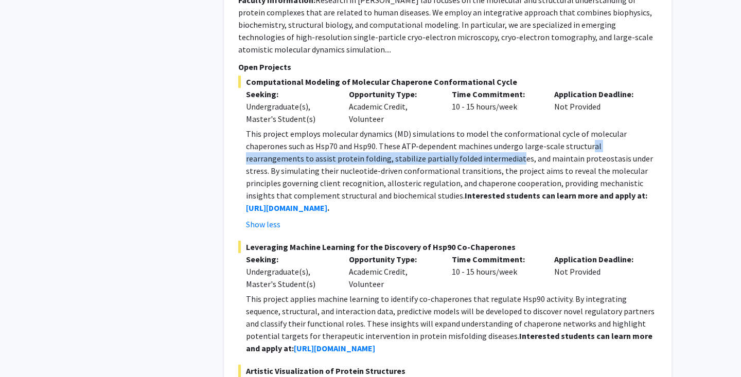
drag, startPoint x: 544, startPoint y: 135, endPoint x: 425, endPoint y: 145, distance: 119.2
click at [425, 145] on p "This project employs molecular dynamics (MD) simulations to model the conformat…" at bounding box center [451, 171] width 411 height 86
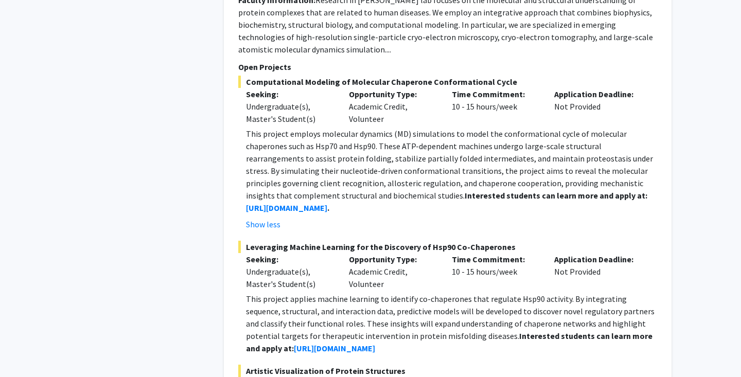
click at [447, 147] on p "This project employs molecular dynamics (MD) simulations to model the conformat…" at bounding box center [451, 171] width 411 height 86
drag, startPoint x: 442, startPoint y: 146, endPoint x: 558, endPoint y: 147, distance: 115.7
click at [558, 147] on p "This project employs molecular dynamics (MD) simulations to model the conformat…" at bounding box center [451, 171] width 411 height 86
click at [566, 147] on p "This project employs molecular dynamics (MD) simulations to model the conformat…" at bounding box center [451, 171] width 411 height 86
drag, startPoint x: 425, startPoint y: 158, endPoint x: 540, endPoint y: 158, distance: 115.7
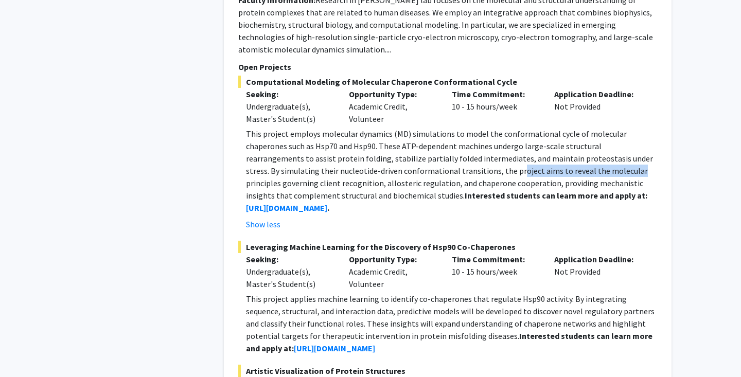
click at [540, 158] on p "This project employs molecular dynamics (MD) simulations to model the conformat…" at bounding box center [451, 171] width 411 height 86
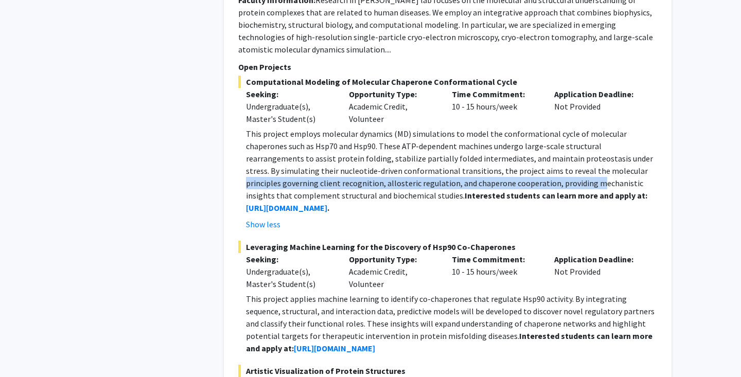
drag, startPoint x: 543, startPoint y: 158, endPoint x: 495, endPoint y: 171, distance: 48.9
click at [495, 171] on p "This project employs molecular dynamics (MD) simulations to model the conformat…" at bounding box center [451, 171] width 411 height 86
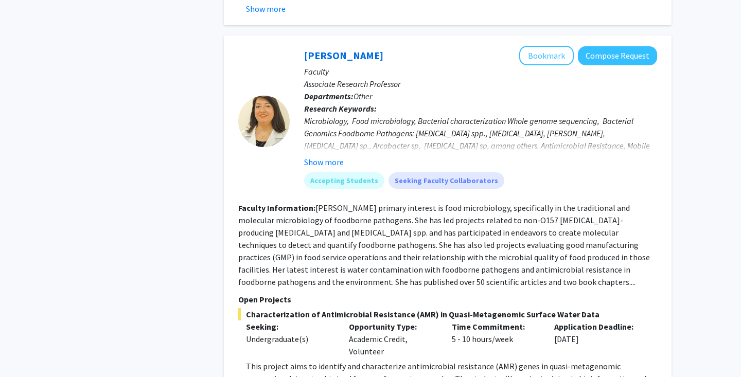
scroll to position [3070, 0]
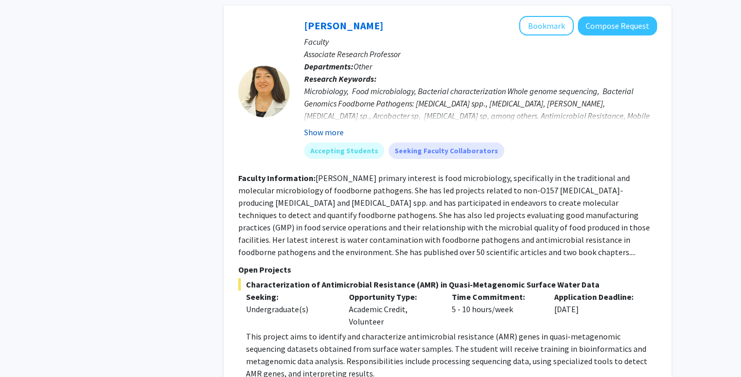
click at [333, 126] on button "Show more" at bounding box center [324, 132] width 40 height 12
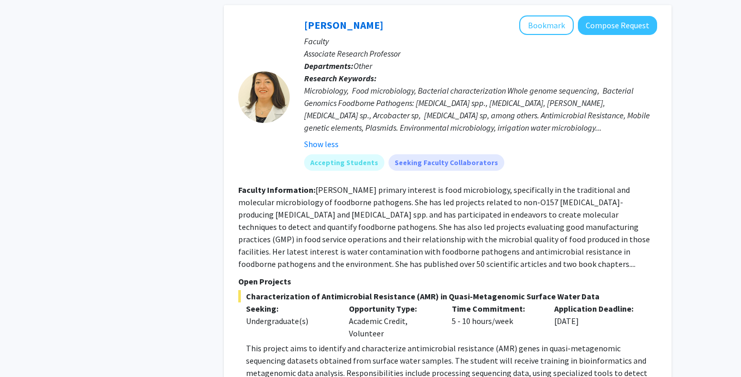
scroll to position [3069, 0]
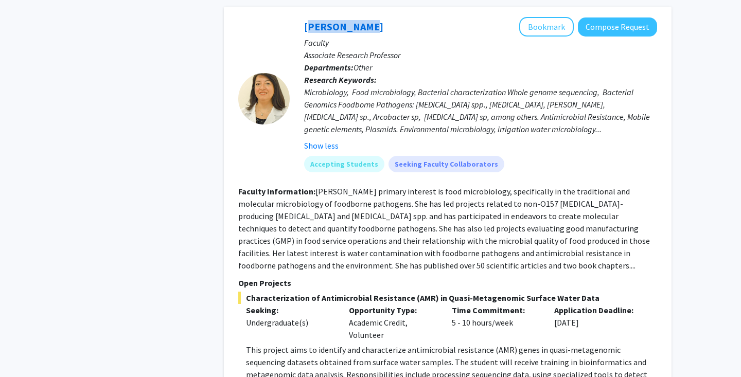
drag, startPoint x: 366, startPoint y: 12, endPoint x: 301, endPoint y: 13, distance: 65.3
click at [301, 17] on div "[PERSON_NAME] Bookmark Compose Request Faculty Associate Research Professor Dep…" at bounding box center [473, 98] width 367 height 163
copy link "[PERSON_NAME]"
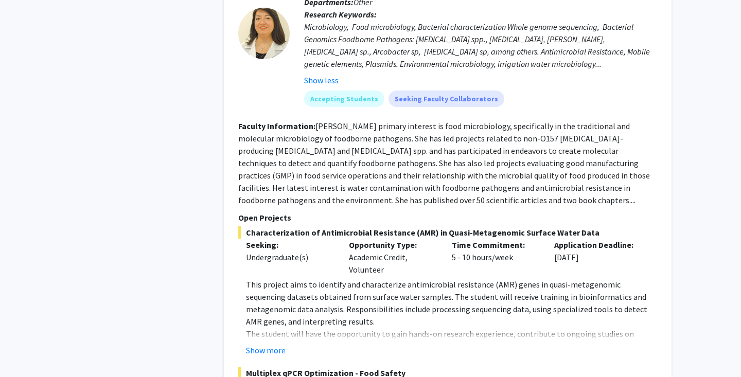
scroll to position [3137, 0]
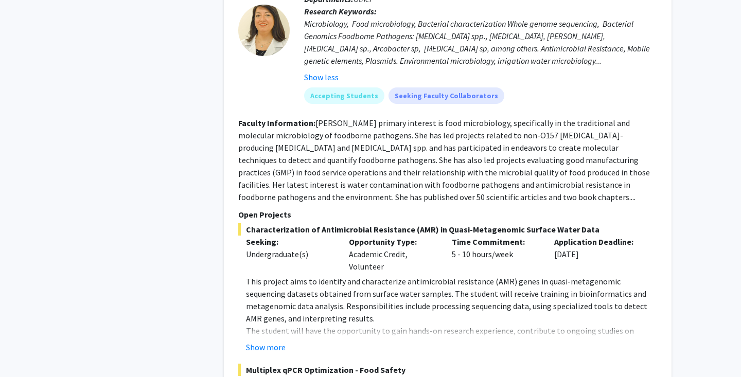
click at [388, 183] on fg-read-more "[PERSON_NAME] primary interest is food microbiology, specifically in the tradit…" at bounding box center [443, 160] width 411 height 84
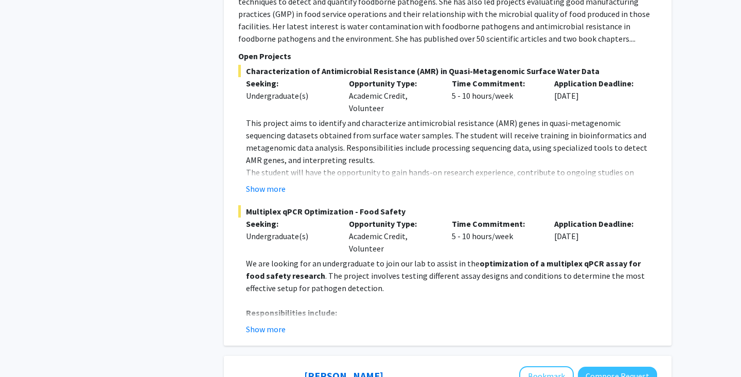
scroll to position [3296, 0]
click at [267, 182] on button "Show more" at bounding box center [266, 188] width 40 height 12
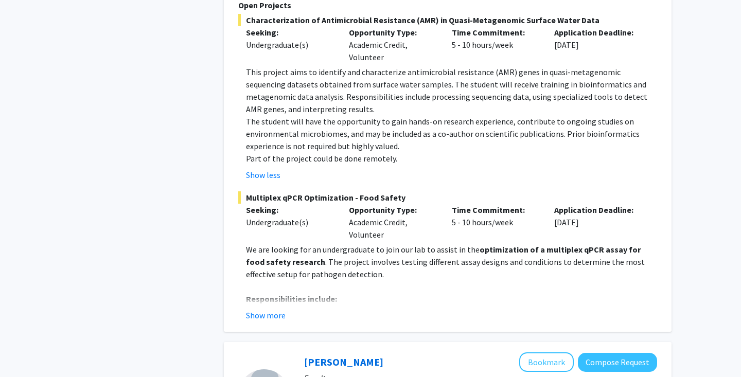
scroll to position [3351, 0]
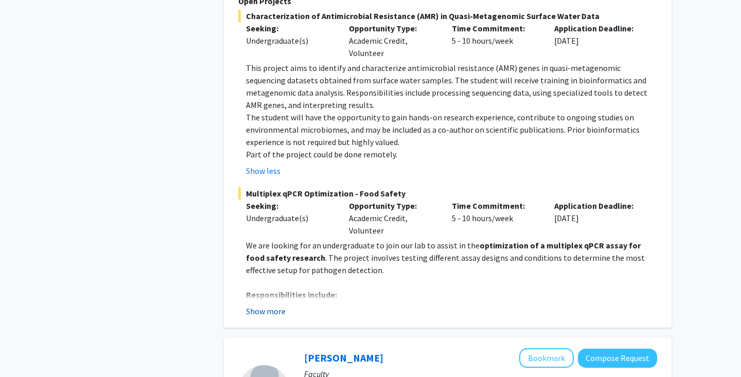
click at [258, 305] on button "Show more" at bounding box center [266, 311] width 40 height 12
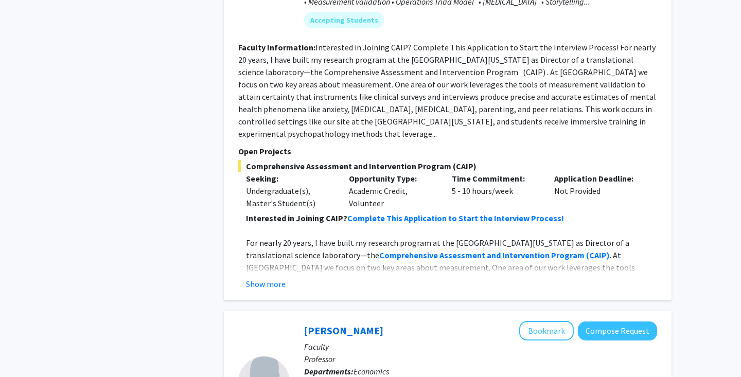
scroll to position [4285, 0]
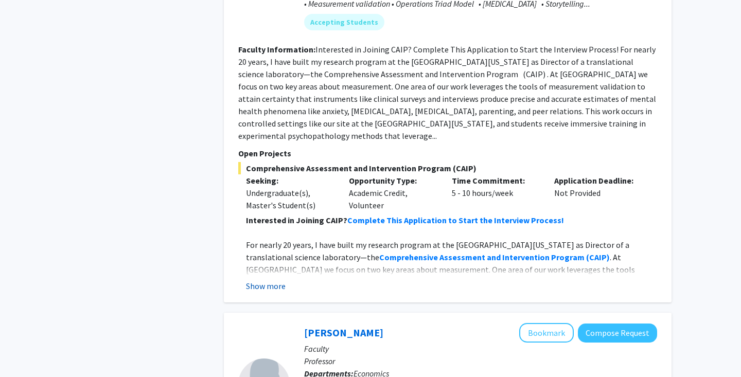
click at [273, 280] on button "Show more" at bounding box center [266, 286] width 40 height 12
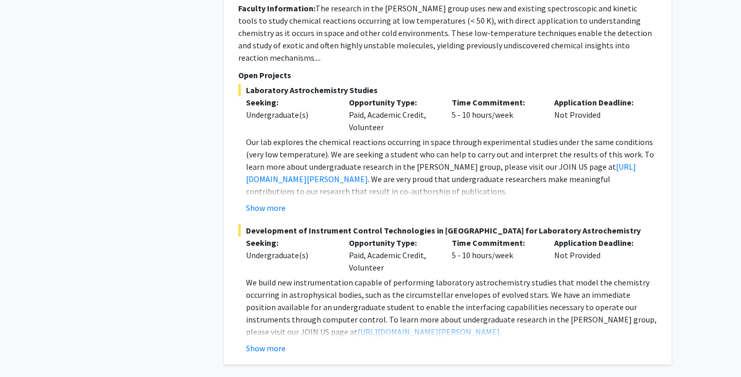
scroll to position [5396, 0]
click at [266, 201] on button "Show more" at bounding box center [266, 207] width 40 height 12
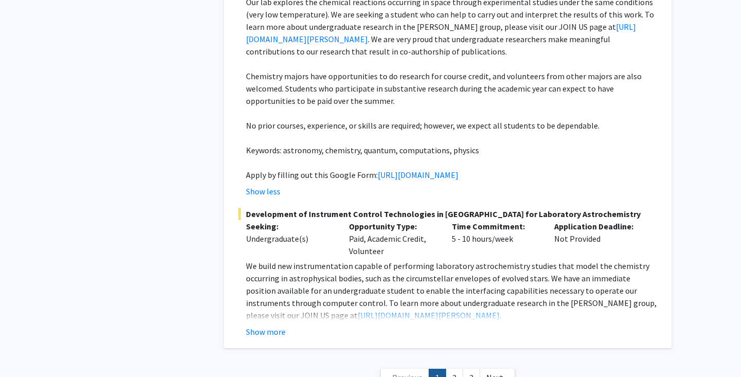
scroll to position [5536, 0]
click at [458, 368] on link "2" at bounding box center [453, 377] width 17 height 18
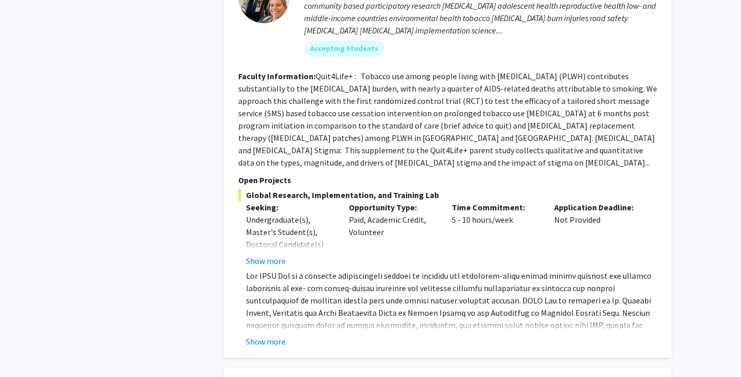
scroll to position [1805, 0]
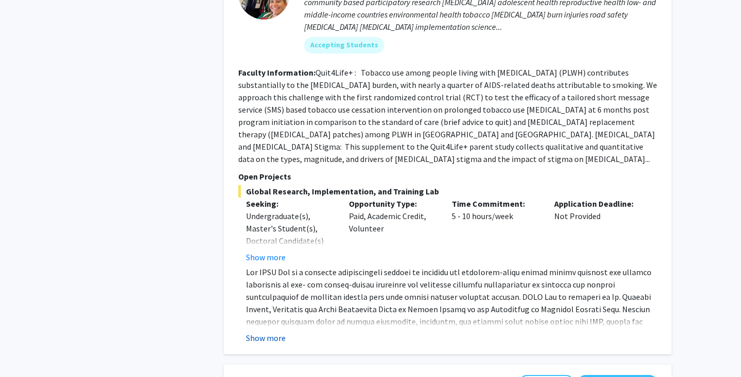
click at [257, 332] on button "Show more" at bounding box center [266, 338] width 40 height 12
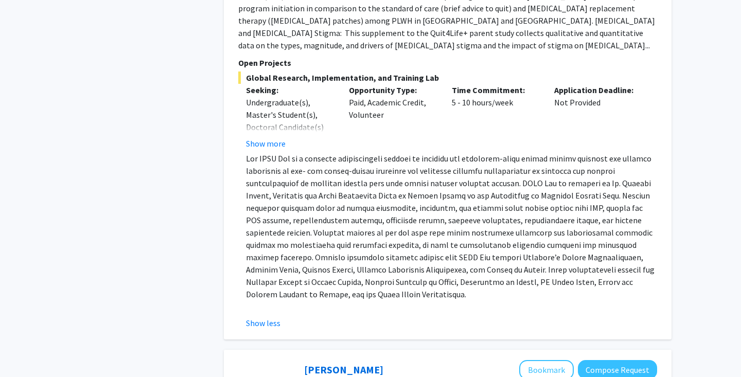
scroll to position [1919, 0]
click at [280, 316] on div "Show less" at bounding box center [451, 322] width 411 height 12
click at [277, 316] on button "Show less" at bounding box center [263, 322] width 34 height 12
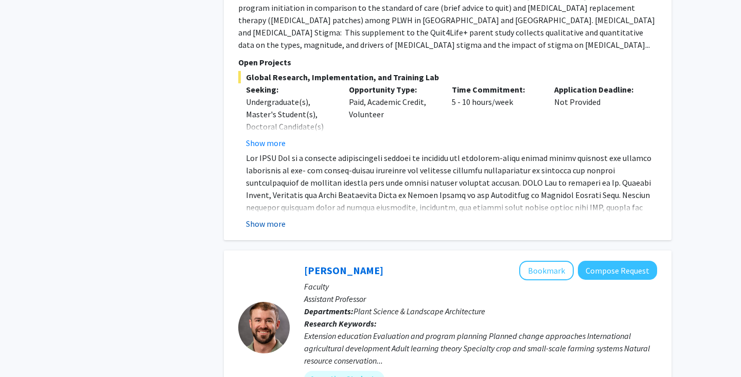
click at [272, 218] on button "Show more" at bounding box center [266, 224] width 40 height 12
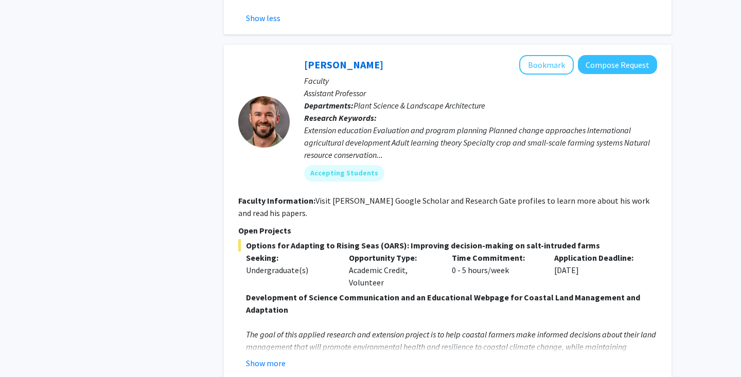
scroll to position [2243, 0]
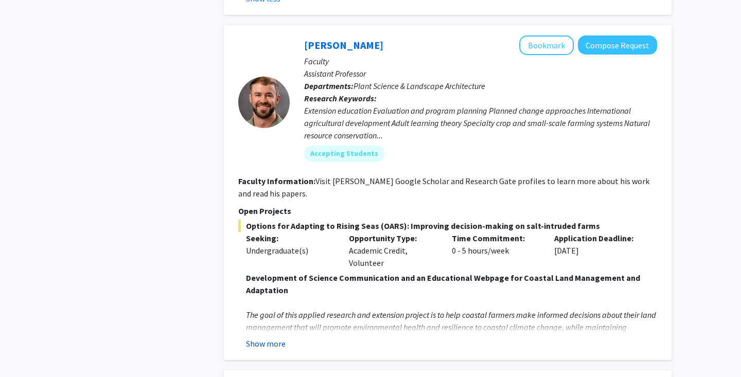
click at [265, 337] on button "Show more" at bounding box center [266, 343] width 40 height 12
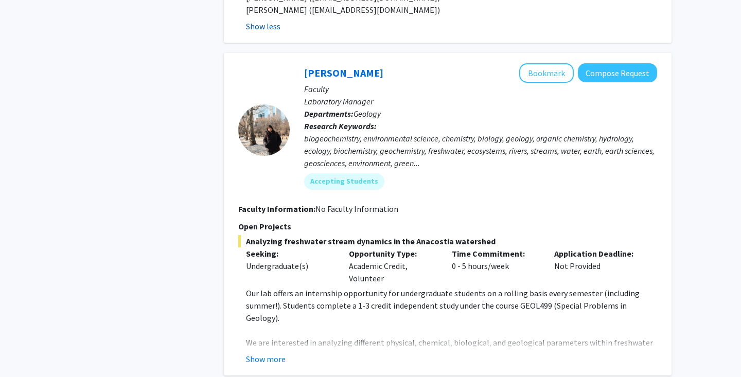
scroll to position [2983, 0]
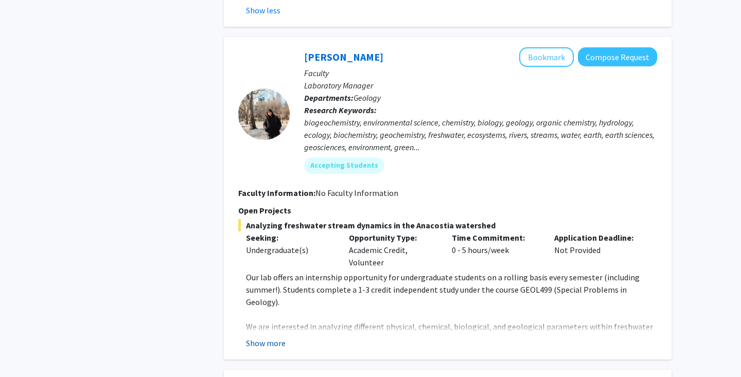
click at [267, 337] on button "Show more" at bounding box center [266, 343] width 40 height 12
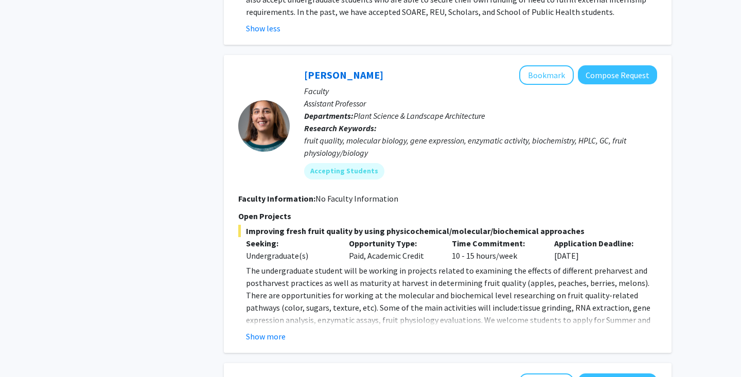
scroll to position [3411, 0]
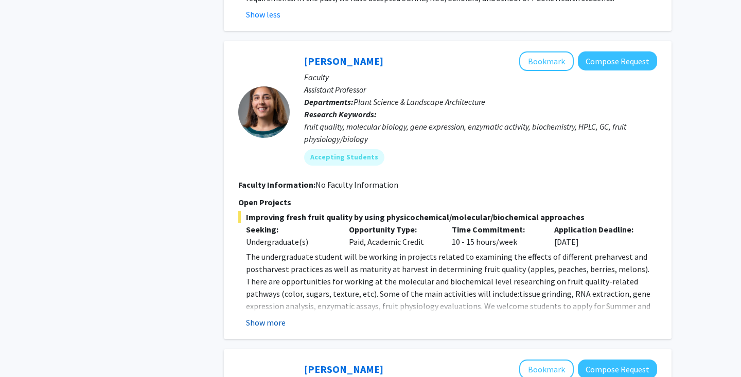
click at [265, 316] on button "Show more" at bounding box center [266, 322] width 40 height 12
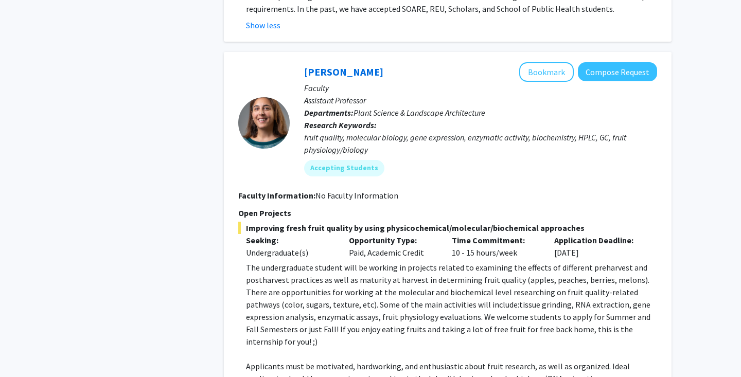
scroll to position [3401, 0]
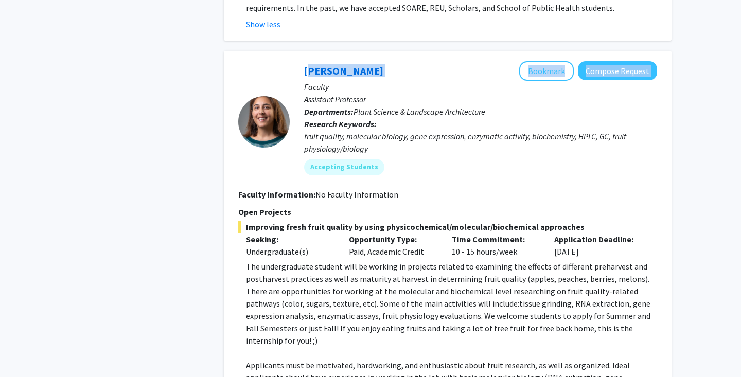
drag, startPoint x: 411, startPoint y: 12, endPoint x: 297, endPoint y: 12, distance: 114.2
click at [297, 61] on div "[PERSON_NAME] Bookmark Compose Request Faculty Assistant Professor Departments:…" at bounding box center [473, 122] width 367 height 122
click at [556, 61] on button "Bookmark" at bounding box center [546, 71] width 55 height 20
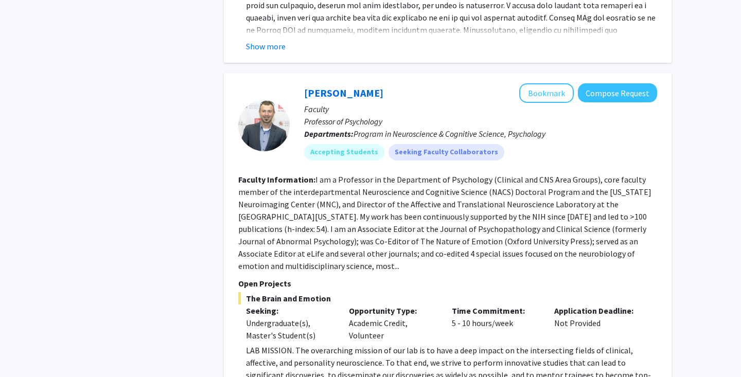
scroll to position [4256, 0]
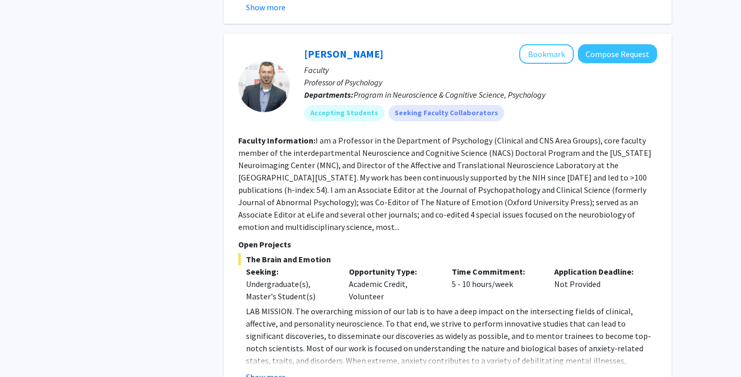
click at [264, 371] on button "Show more" at bounding box center [266, 377] width 40 height 12
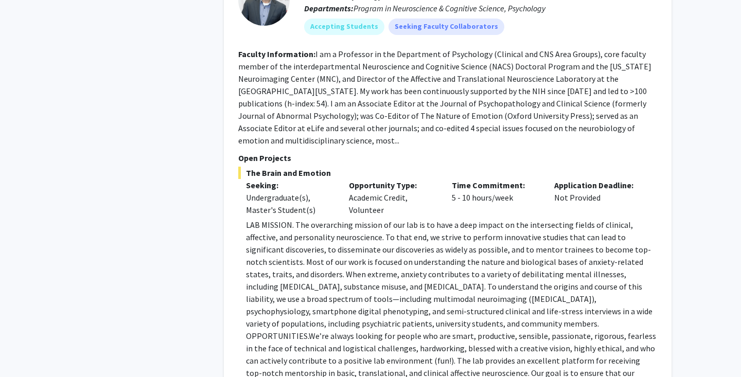
scroll to position [4349, 0]
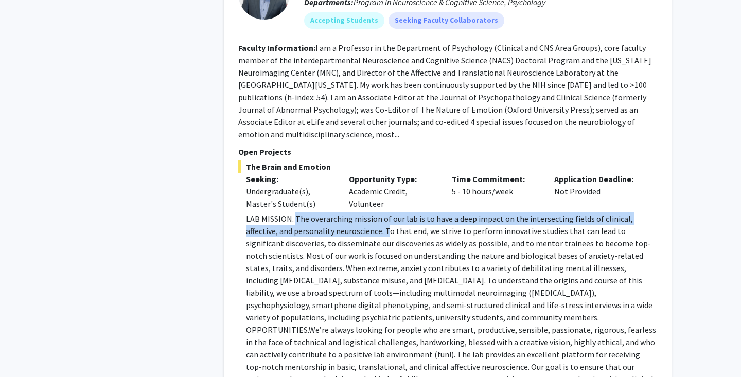
drag, startPoint x: 296, startPoint y: 120, endPoint x: 354, endPoint y: 134, distance: 60.2
click at [354, 212] on p "LAB MISSION. The overarching mission of our lab is to have a deep impact on the…" at bounding box center [451, 310] width 411 height 197
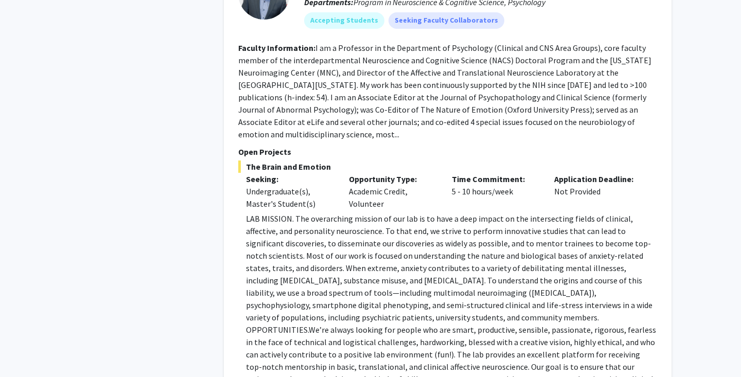
click at [375, 212] on p "LAB MISSION. The overarching mission of our lab is to have a deep impact on the…" at bounding box center [451, 310] width 411 height 197
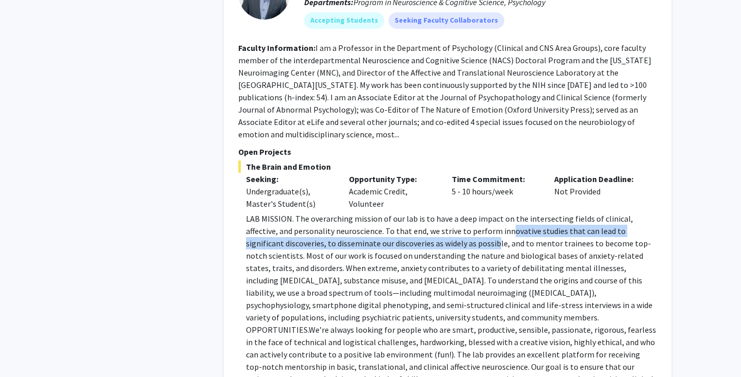
drag, startPoint x: 474, startPoint y: 131, endPoint x: 458, endPoint y: 142, distance: 20.0
click at [458, 212] on p "LAB MISSION. The overarching mission of our lab is to have a deep impact on the…" at bounding box center [451, 310] width 411 height 197
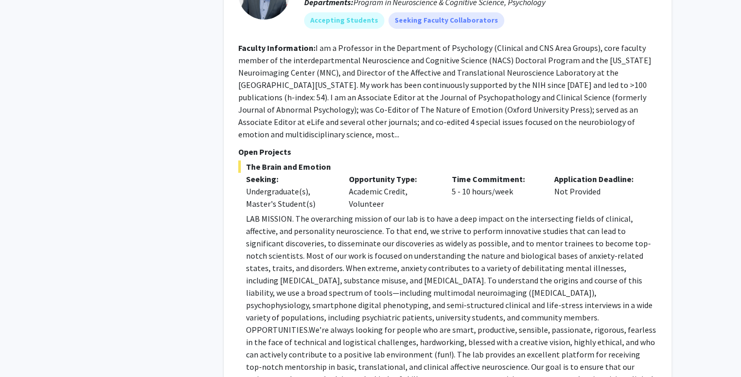
click at [490, 212] on p "LAB MISSION. The overarching mission of our lab is to have a deep impact on the…" at bounding box center [451, 310] width 411 height 197
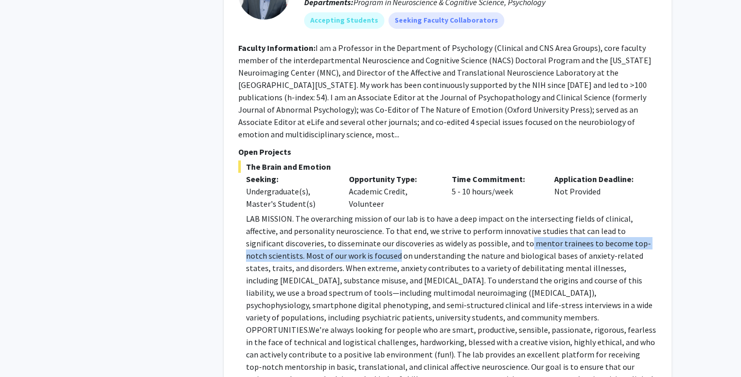
drag, startPoint x: 490, startPoint y: 143, endPoint x: 314, endPoint y: 153, distance: 175.6
click at [314, 212] on p "LAB MISSION. The overarching mission of our lab is to have a deep impact on the…" at bounding box center [451, 310] width 411 height 197
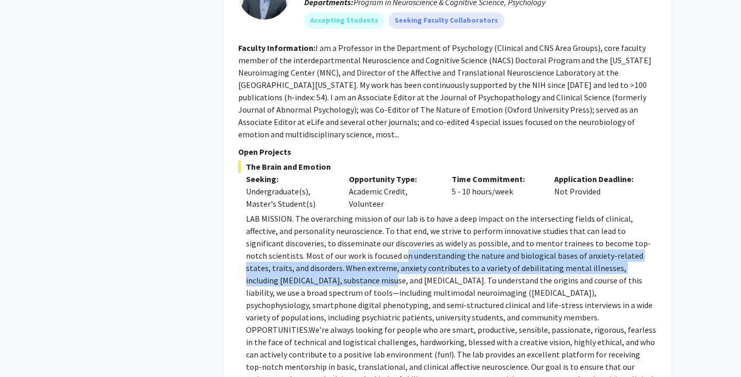
drag, startPoint x: 345, startPoint y: 153, endPoint x: 311, endPoint y: 179, distance: 42.5
click at [311, 212] on p "LAB MISSION. The overarching mission of our lab is to have a deep impact on the…" at bounding box center [451, 310] width 411 height 197
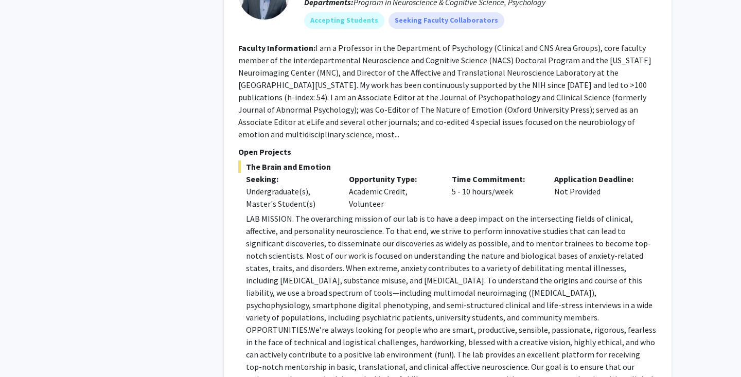
click at [337, 212] on p "LAB MISSION. The overarching mission of our lab is to have a deep impact on the…" at bounding box center [451, 310] width 411 height 197
click at [330, 212] on p "LAB MISSION. The overarching mission of our lab is to have a deep impact on the…" at bounding box center [451, 310] width 411 height 197
click at [347, 212] on p "LAB MISSION. The overarching mission of our lab is to have a deep impact on the…" at bounding box center [451, 310] width 411 height 197
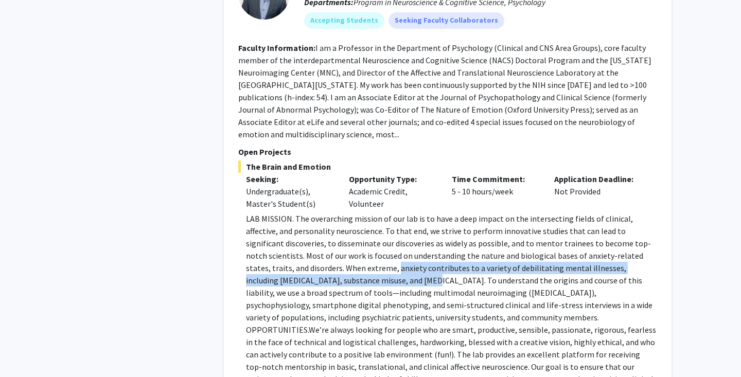
drag, startPoint x: 336, startPoint y: 170, endPoint x: 355, endPoint y: 177, distance: 21.0
click at [355, 212] on p "LAB MISSION. The overarching mission of our lab is to have a deep impact on the…" at bounding box center [451, 310] width 411 height 197
drag, startPoint x: 444, startPoint y: 173, endPoint x: 364, endPoint y: 182, distance: 80.1
click at [364, 212] on p "LAB MISSION. The overarching mission of our lab is to have a deep impact on the…" at bounding box center [451, 310] width 411 height 197
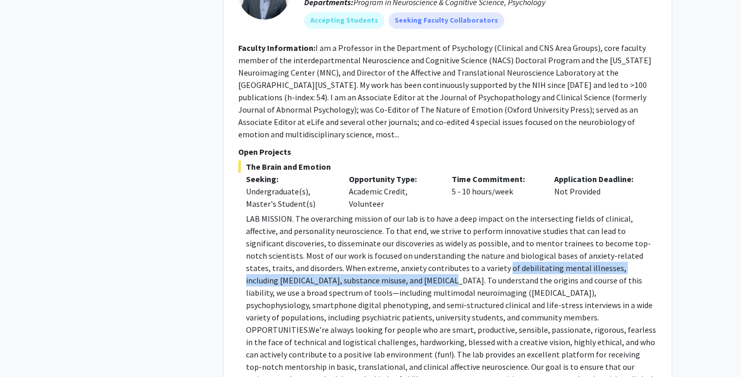
click at [364, 212] on p "LAB MISSION. The overarching mission of our lab is to have a deep impact on the…" at bounding box center [451, 310] width 411 height 197
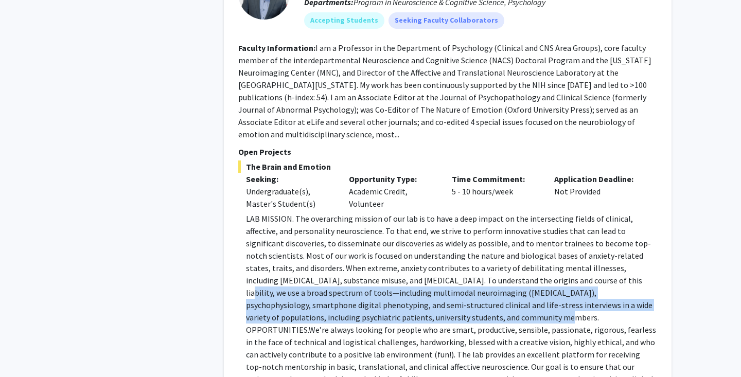
drag, startPoint x: 547, startPoint y: 182, endPoint x: 381, endPoint y: 213, distance: 169.0
click at [381, 213] on p "LAB MISSION. The overarching mission of our lab is to have a deep impact on the…" at bounding box center [451, 310] width 411 height 197
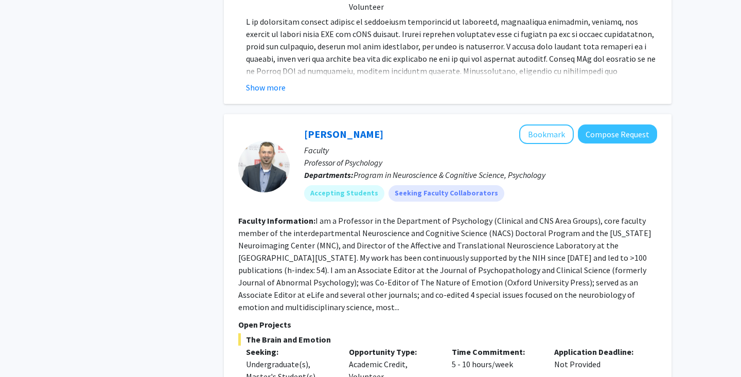
scroll to position [4153, 0]
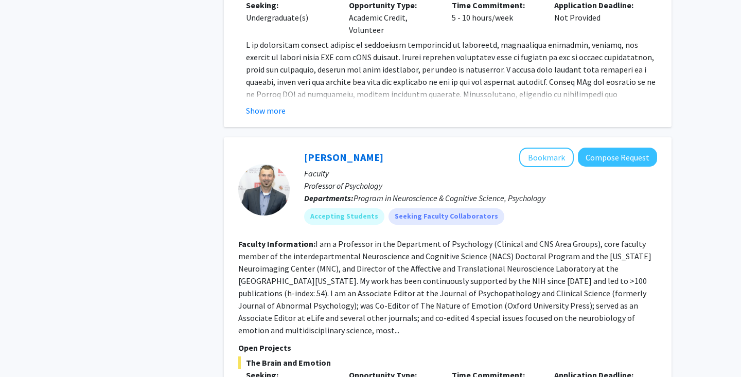
click at [555, 148] on button "Bookmark" at bounding box center [546, 158] width 55 height 20
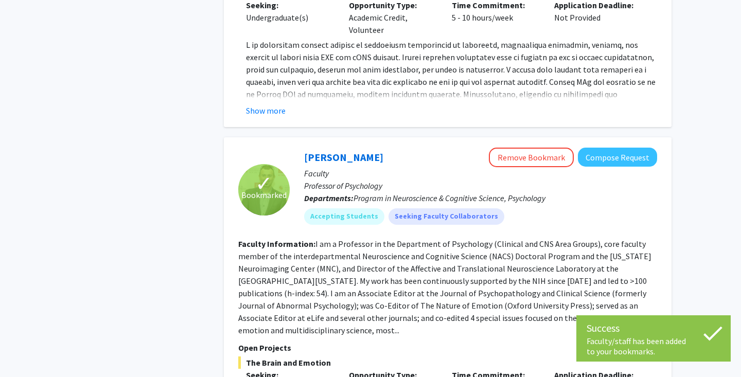
scroll to position [4423, 0]
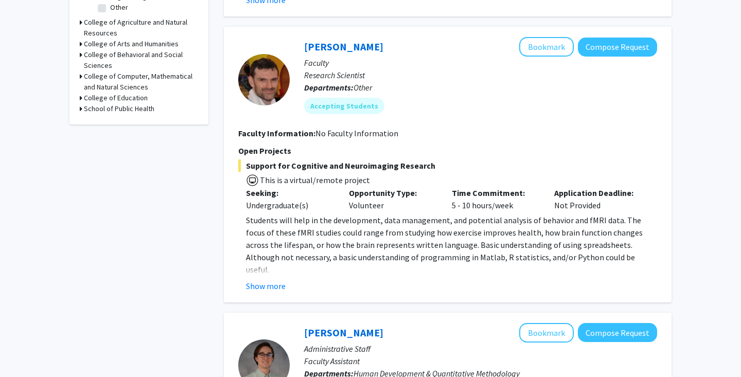
scroll to position [390, 0]
click at [267, 282] on button "Show more" at bounding box center [266, 285] width 40 height 12
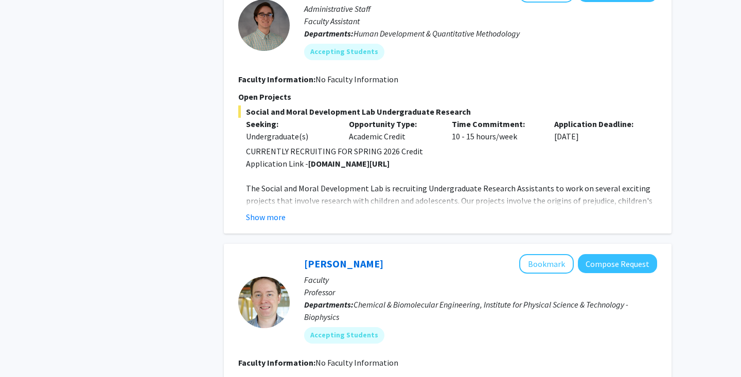
scroll to position [752, 0]
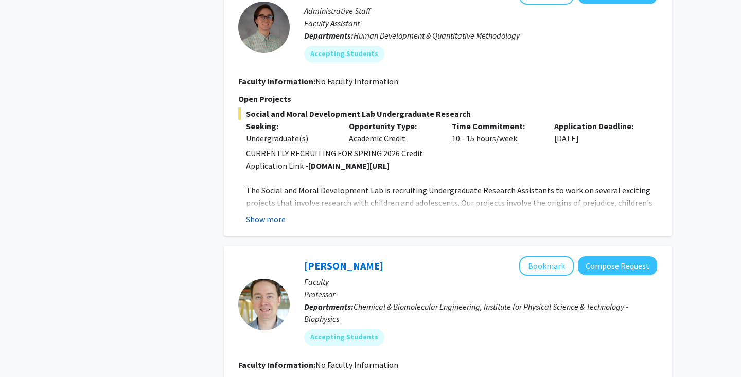
click at [276, 213] on button "Show more" at bounding box center [266, 219] width 40 height 12
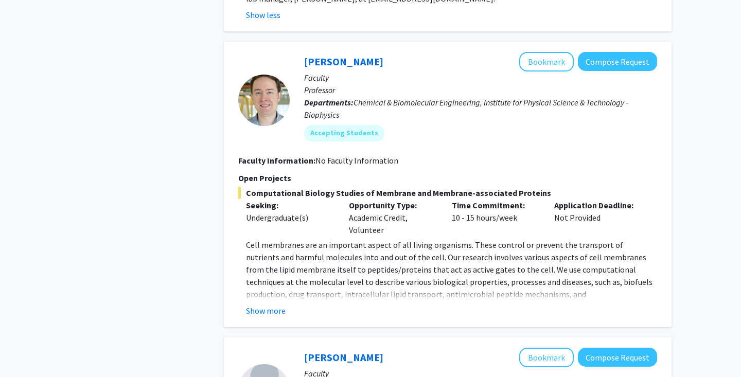
scroll to position [1087, 0]
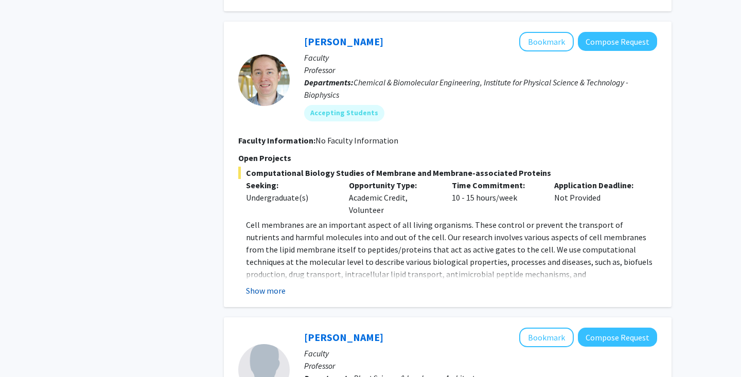
click at [267, 284] on button "Show more" at bounding box center [266, 290] width 40 height 12
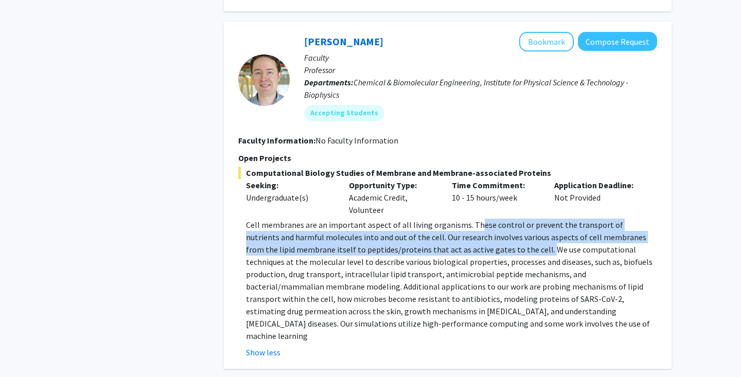
drag, startPoint x: 472, startPoint y: 215, endPoint x: 493, endPoint y: 235, distance: 28.4
click at [493, 235] on p "Cell membranes are an important aspect of all living organisms. These control o…" at bounding box center [451, 280] width 411 height 123
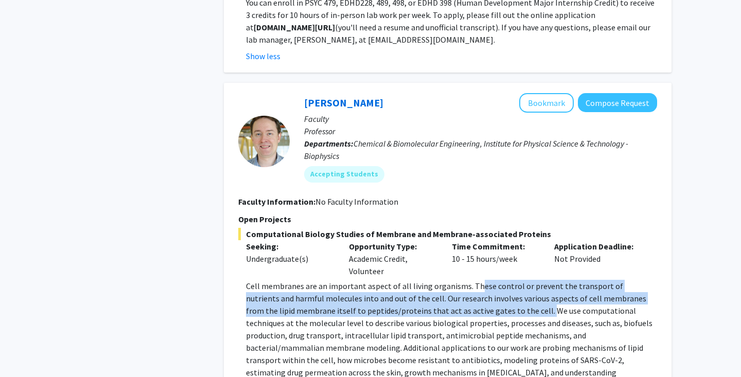
scroll to position [1020, 0]
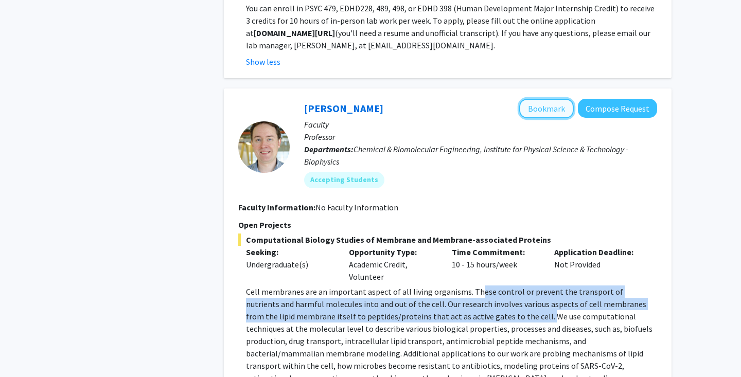
click at [548, 102] on button "Bookmark" at bounding box center [546, 109] width 55 height 20
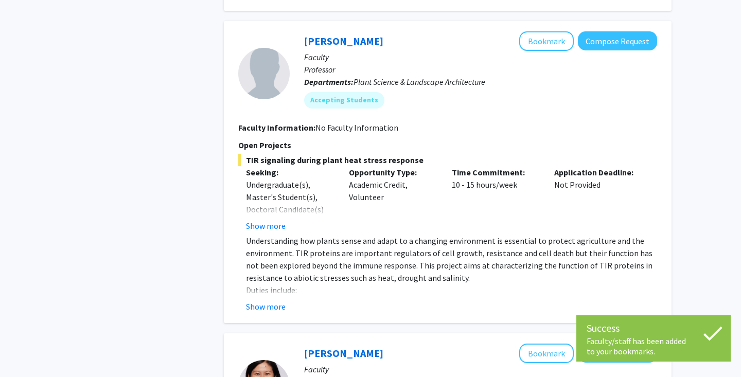
scroll to position [1446, 0]
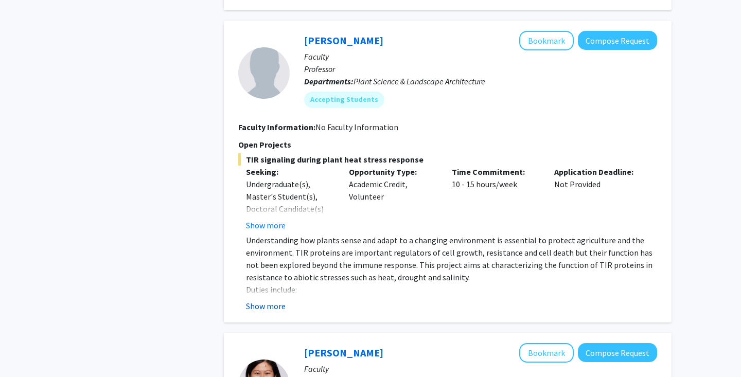
click at [269, 300] on button "Show more" at bounding box center [266, 306] width 40 height 12
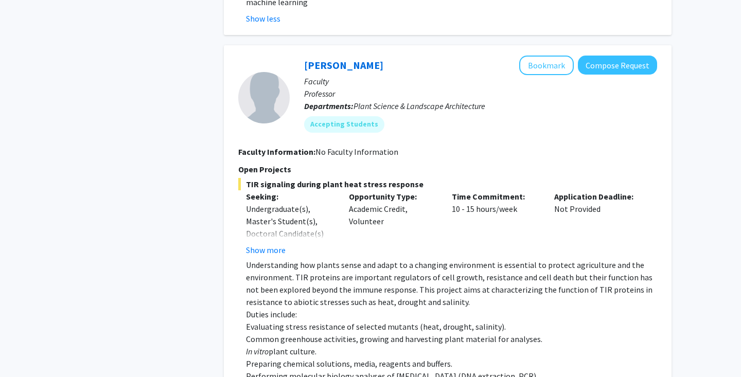
scroll to position [1403, 0]
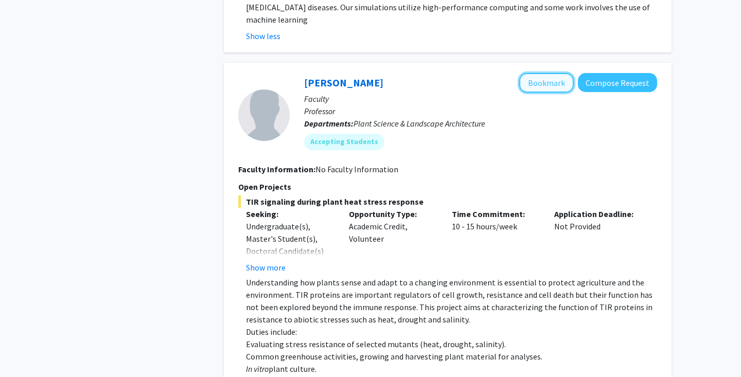
click at [561, 73] on button "Bookmark" at bounding box center [546, 83] width 55 height 20
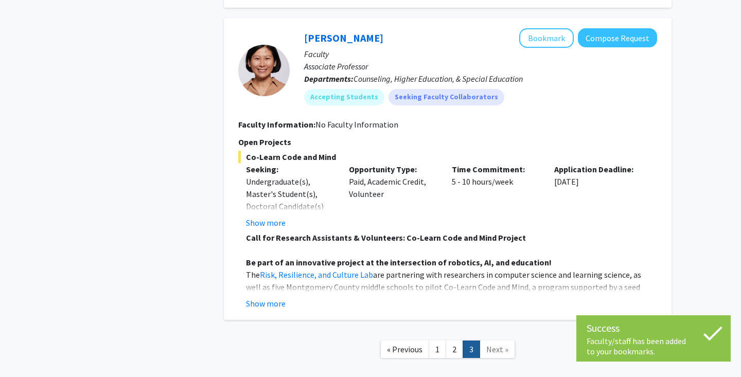
scroll to position [1909, 0]
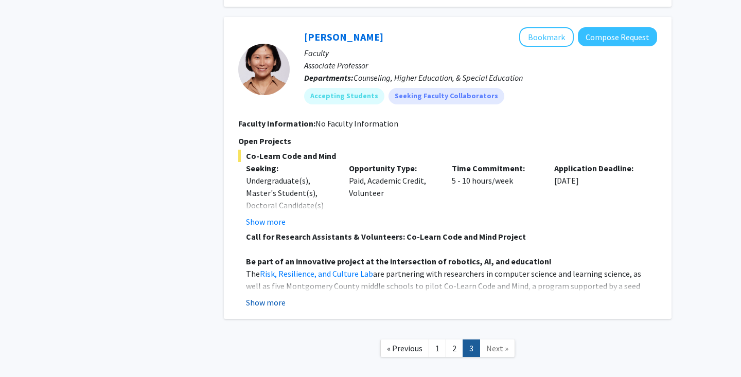
click at [272, 296] on button "Show more" at bounding box center [266, 302] width 40 height 12
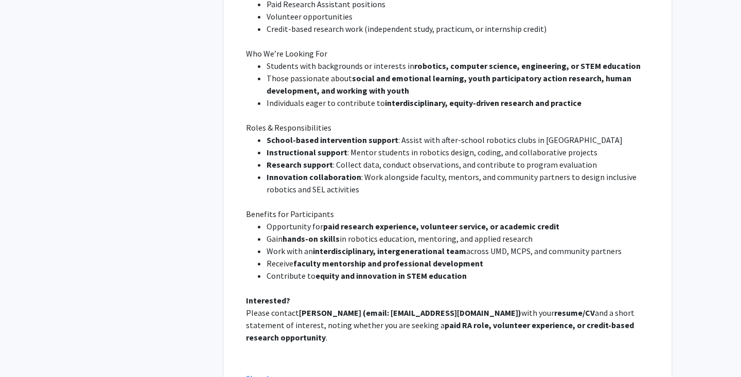
scroll to position [2422, 0]
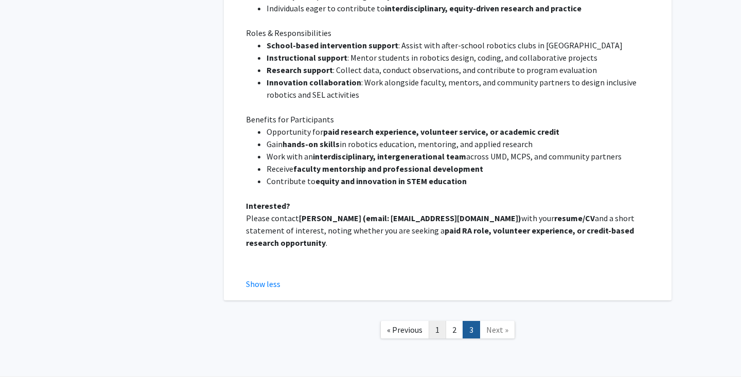
click at [438, 321] on link "1" at bounding box center [436, 330] width 17 height 18
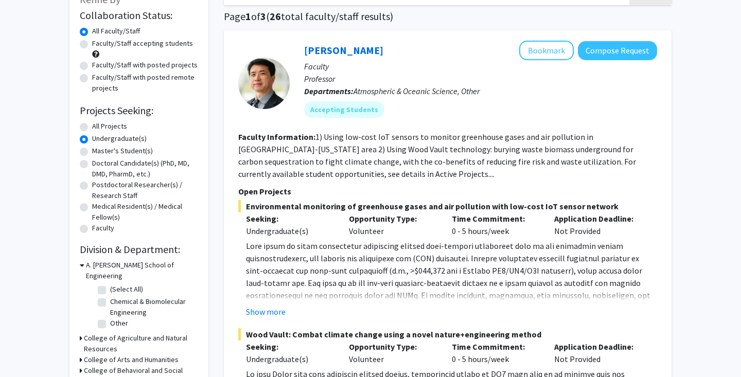
scroll to position [75, 0]
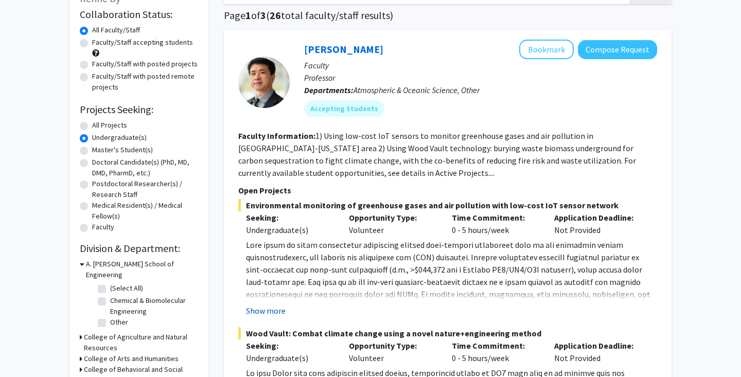
click at [278, 306] on button "Show more" at bounding box center [266, 310] width 40 height 12
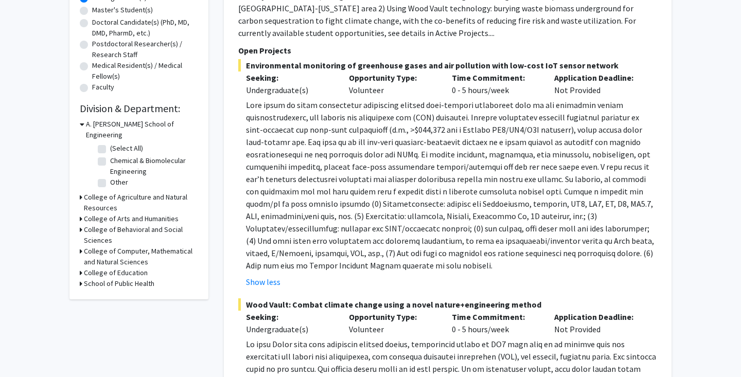
scroll to position [220, 0]
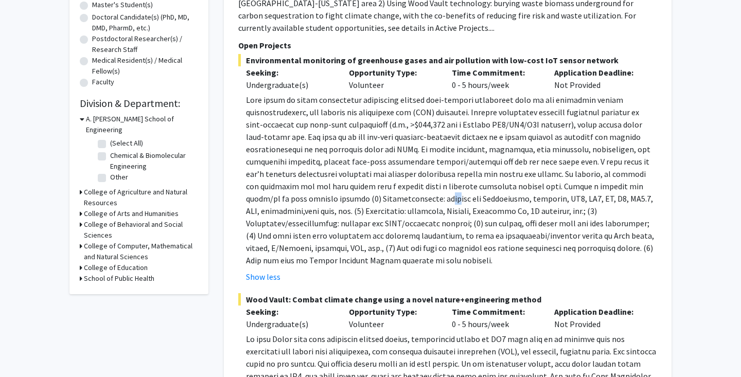
drag, startPoint x: 375, startPoint y: 202, endPoint x: 386, endPoint y: 202, distance: 10.8
click at [386, 202] on p at bounding box center [451, 180] width 411 height 173
click at [383, 214] on p at bounding box center [451, 180] width 411 height 173
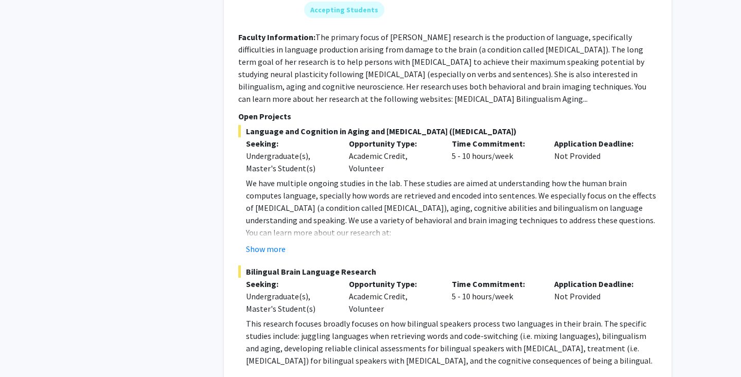
scroll to position [1539, 0]
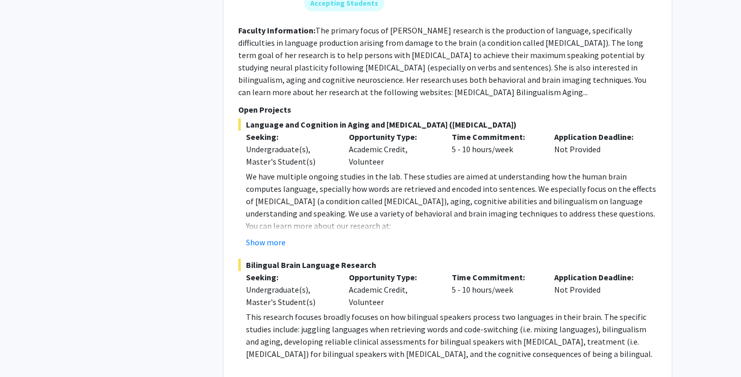
click at [455, 92] on fg-read-more "The primary focus of [PERSON_NAME] research is the production of language, spec…" at bounding box center [442, 61] width 408 height 72
click at [454, 98] on fg-search-faculty "[PERSON_NAME] Bookmark Compose Request Faculty Professor Departments: Hearing &…" at bounding box center [447, 143] width 419 height 492
click at [276, 246] on button "Show more" at bounding box center [266, 242] width 40 height 12
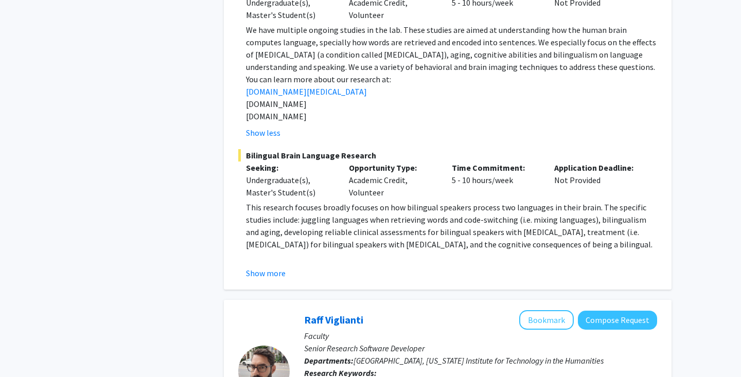
scroll to position [1688, 0]
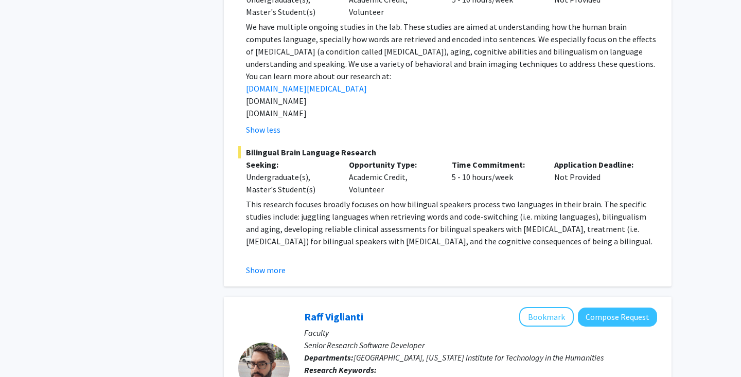
click at [270, 259] on p at bounding box center [451, 253] width 411 height 12
click at [268, 267] on button "Show more" at bounding box center [266, 270] width 40 height 12
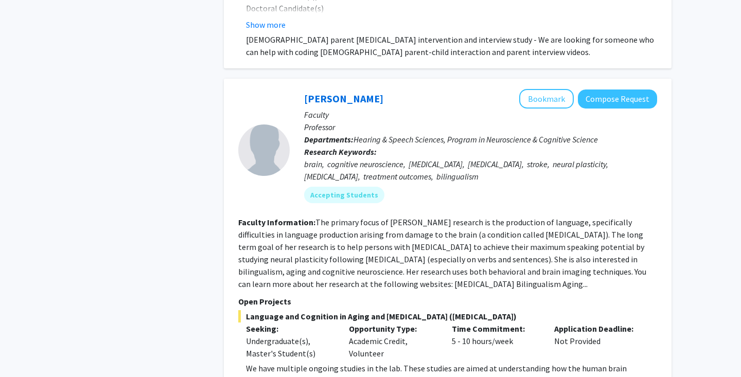
scroll to position [1341, 0]
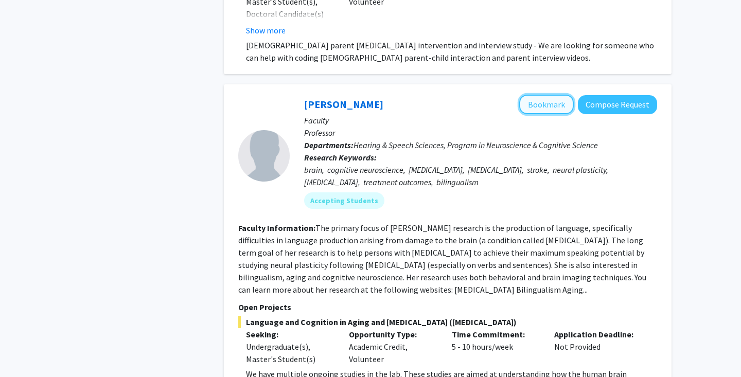
click at [538, 107] on button "Bookmark" at bounding box center [546, 105] width 55 height 20
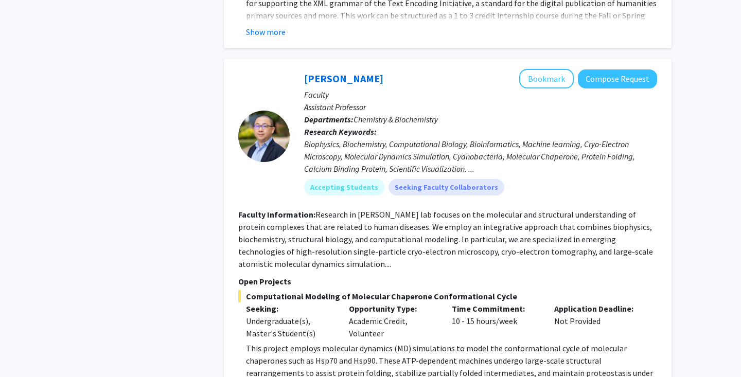
scroll to position [2569, 0]
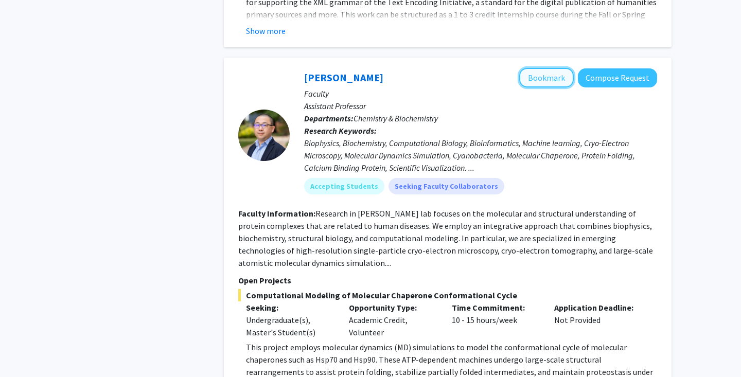
click at [552, 68] on button "Bookmark" at bounding box center [546, 78] width 55 height 20
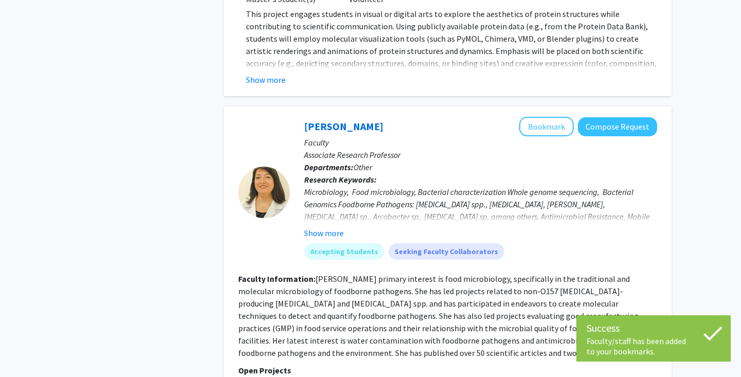
scroll to position [3214, 0]
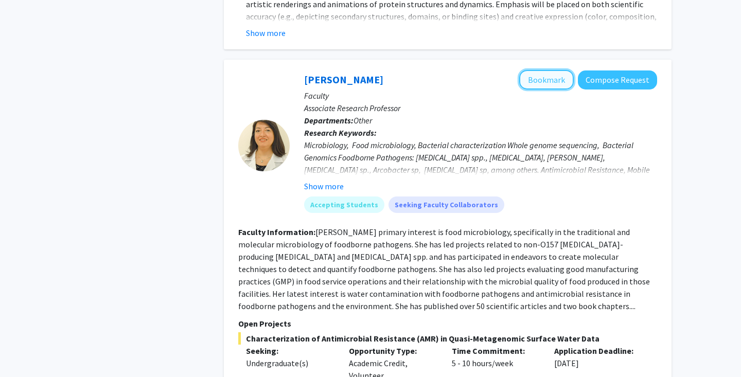
click at [546, 70] on button "Bookmark" at bounding box center [546, 80] width 55 height 20
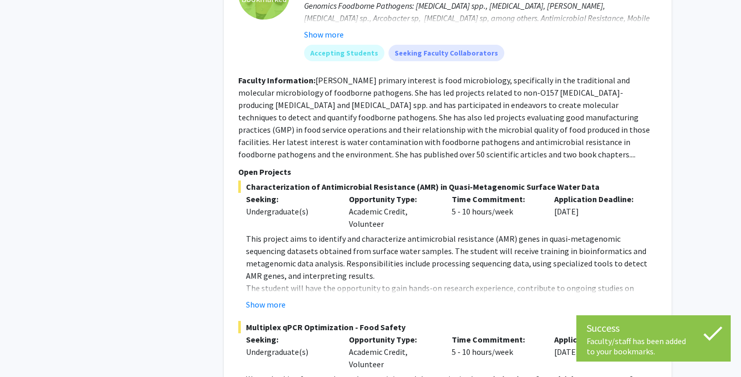
scroll to position [3372, 0]
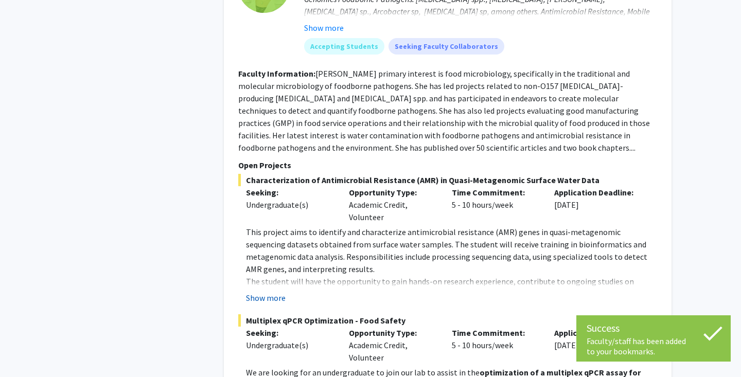
click at [260, 292] on button "Show more" at bounding box center [266, 298] width 40 height 12
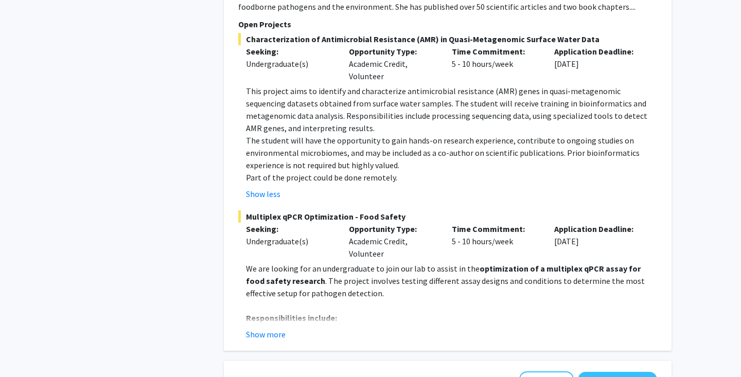
scroll to position [3516, 0]
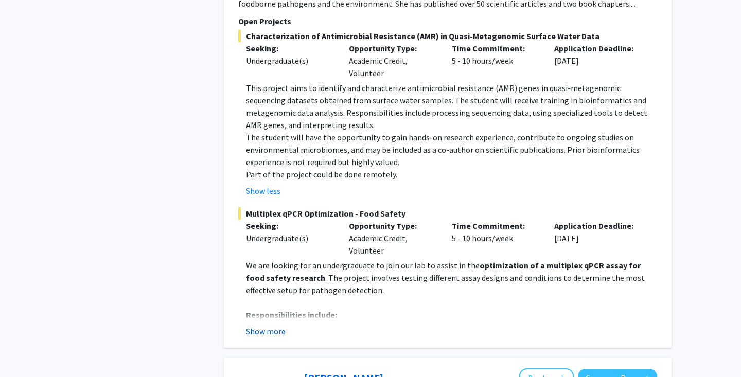
click at [275, 325] on button "Show more" at bounding box center [266, 331] width 40 height 12
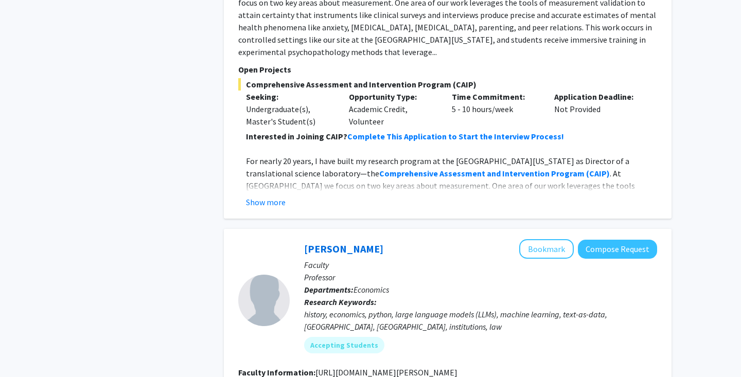
scroll to position [4556, 0]
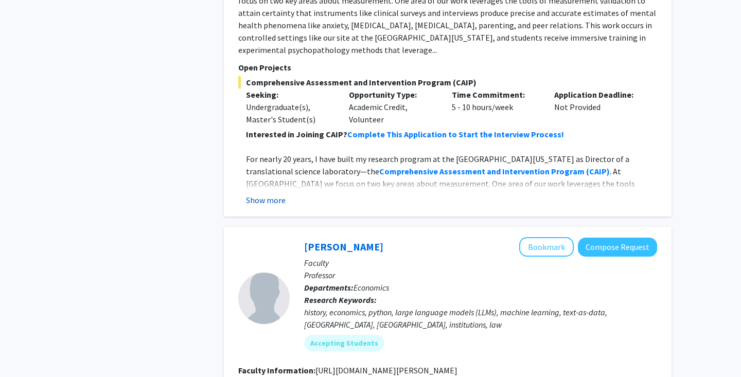
click at [273, 194] on button "Show more" at bounding box center [266, 200] width 40 height 12
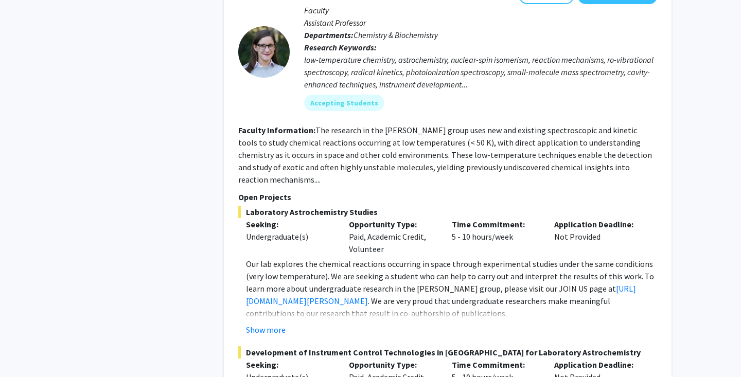
scroll to position [5461, 0]
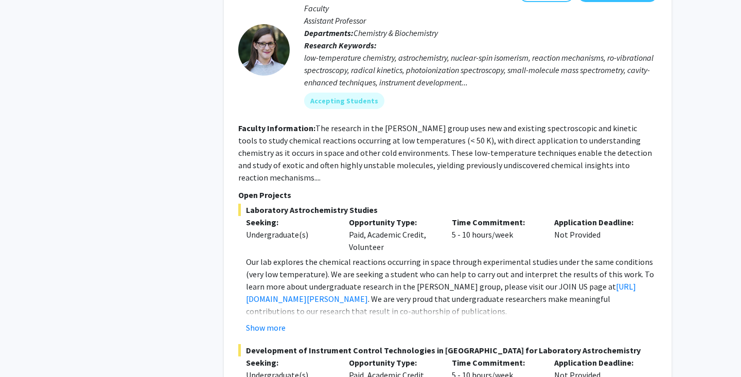
click at [263, 263] on fg-project-list "Laboratory Astrochemistry Studies Seeking: Undergraduate(s) Opportunity Type: P…" at bounding box center [447, 339] width 419 height 270
click at [264, 321] on button "Show more" at bounding box center [266, 327] width 40 height 12
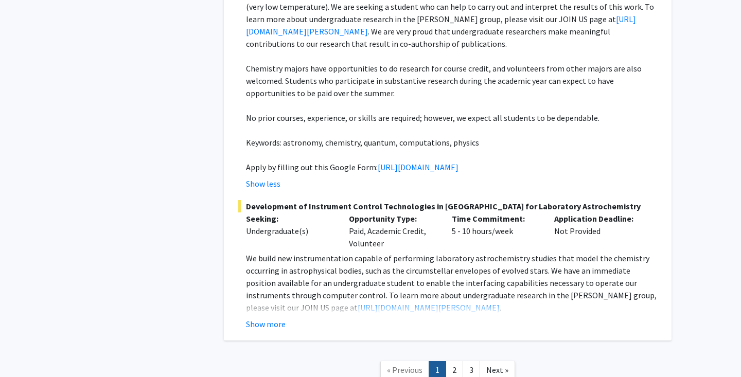
scroll to position [5757, 0]
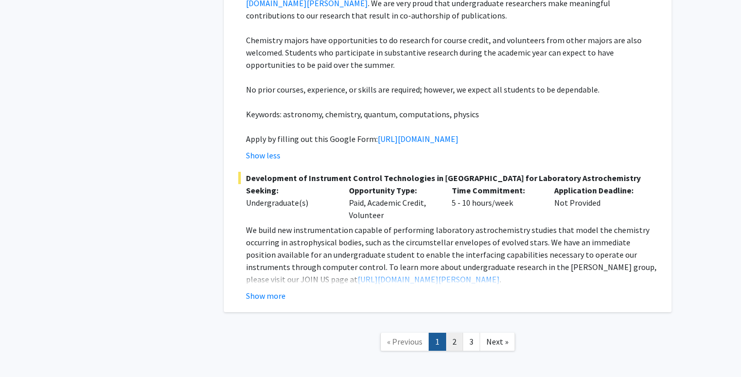
click at [454, 333] on link "2" at bounding box center [453, 342] width 17 height 18
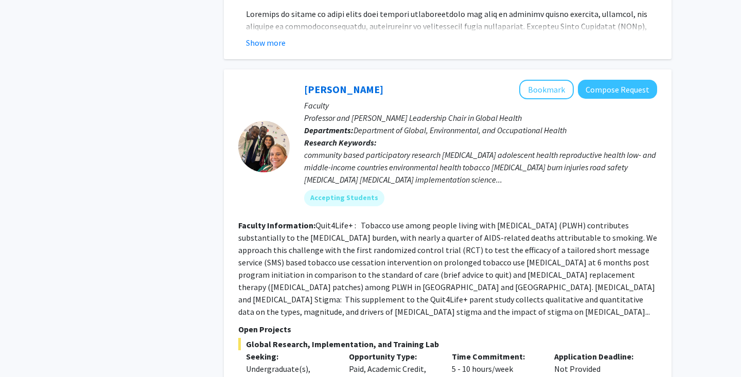
scroll to position [1648, 0]
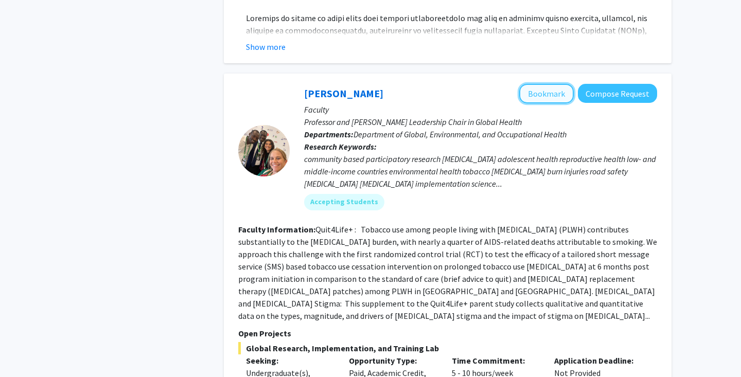
click at [543, 84] on button "Bookmark" at bounding box center [546, 94] width 55 height 20
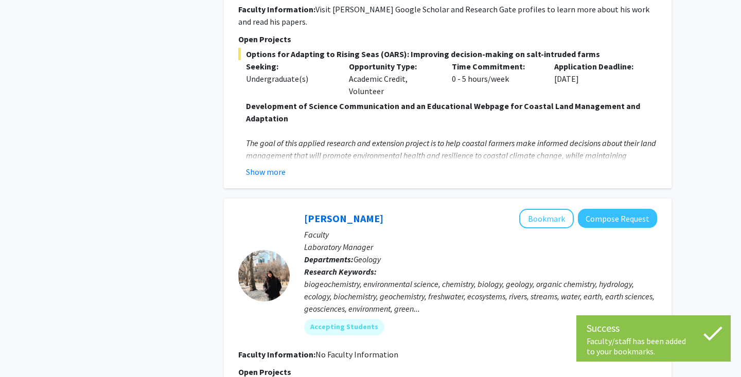
scroll to position [2317, 0]
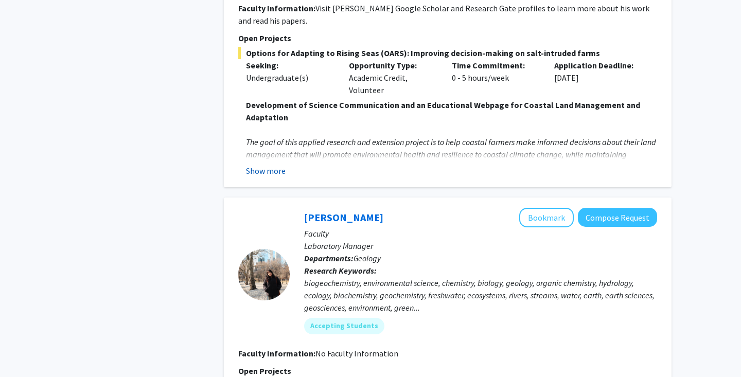
click at [269, 165] on button "Show more" at bounding box center [266, 171] width 40 height 12
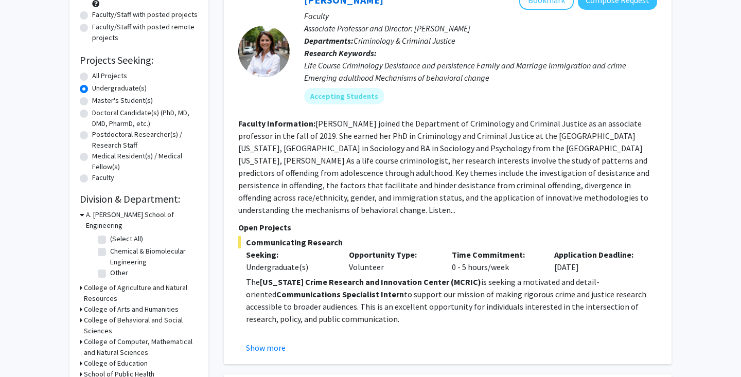
scroll to position [0, 0]
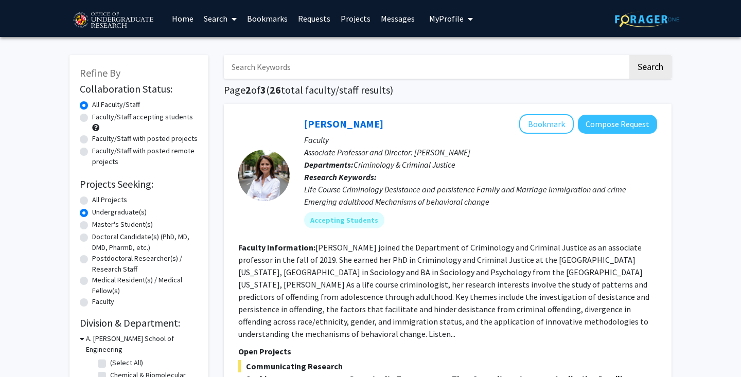
click at [182, 25] on link "Home" at bounding box center [183, 19] width 32 height 36
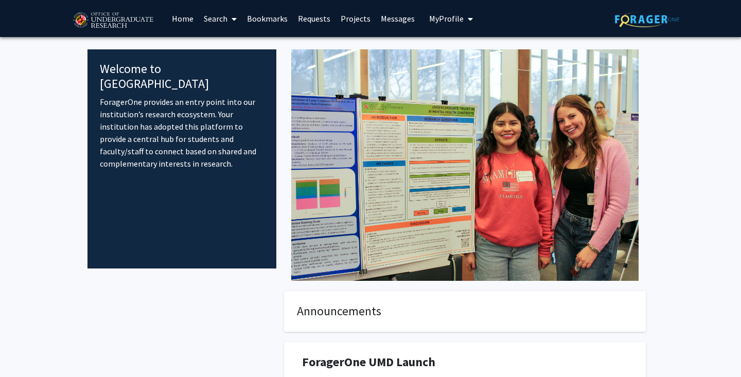
click at [232, 19] on icon at bounding box center [233, 19] width 5 height 8
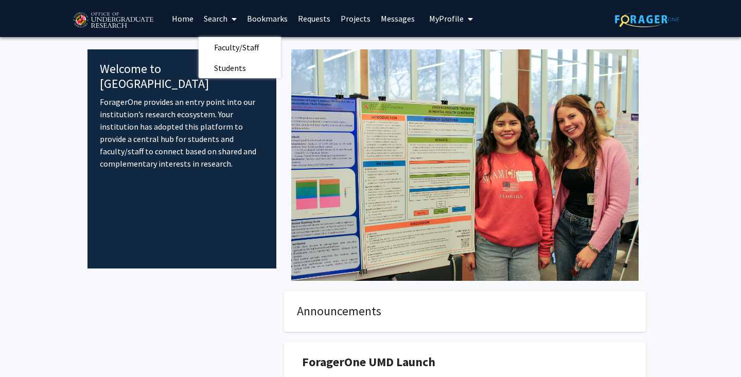
click at [355, 16] on link "Projects" at bounding box center [355, 19] width 40 height 36
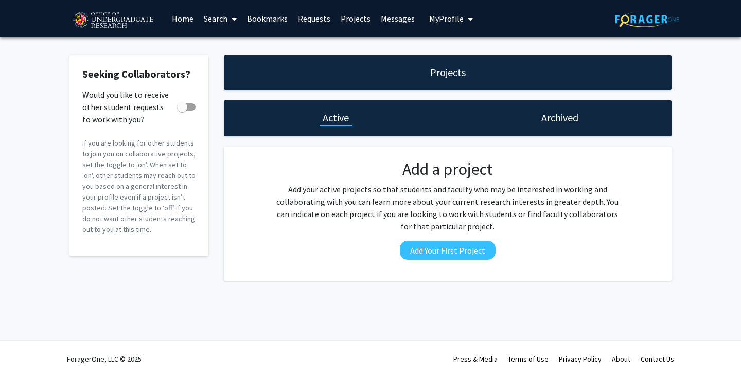
click at [455, 15] on span "My Profile" at bounding box center [446, 18] width 34 height 10
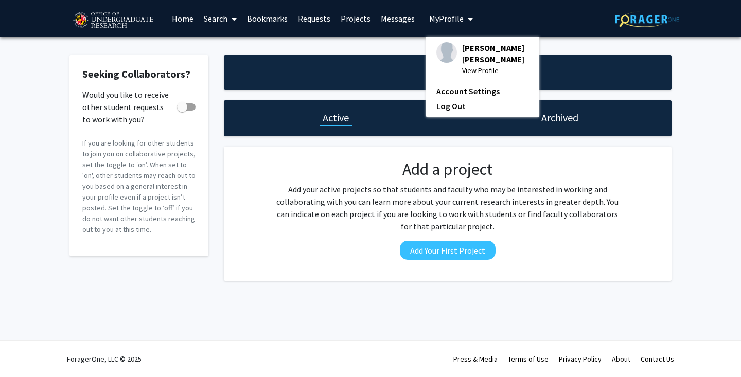
click at [454, 17] on span "My Profile" at bounding box center [446, 18] width 34 height 10
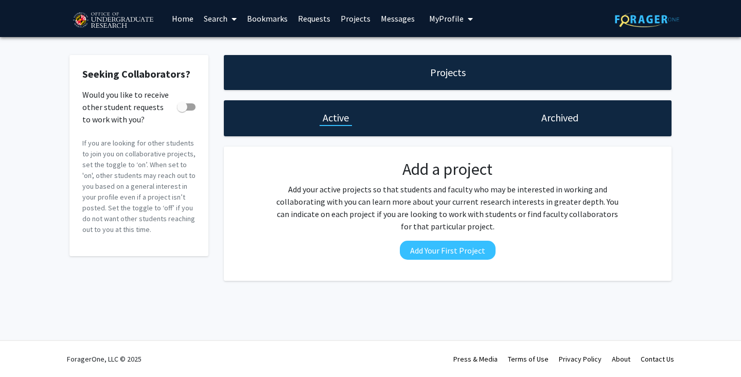
click at [268, 19] on link "Bookmarks" at bounding box center [267, 19] width 51 height 36
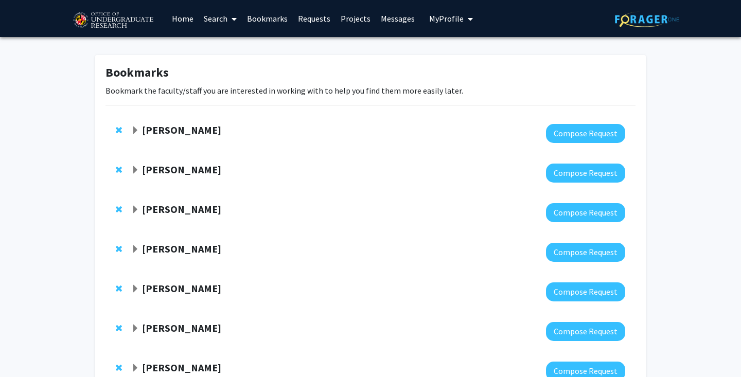
click at [138, 134] on span "Expand Macarena Farcuh Yuri Bookmark" at bounding box center [135, 131] width 8 height 8
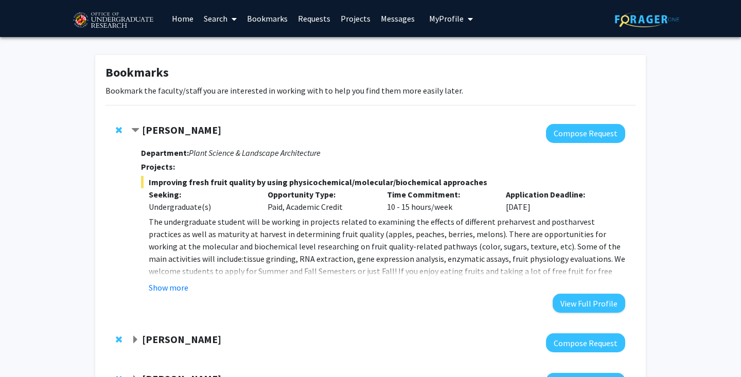
click at [137, 132] on span "Contract Macarena Farcuh Yuri Bookmark" at bounding box center [135, 131] width 8 height 8
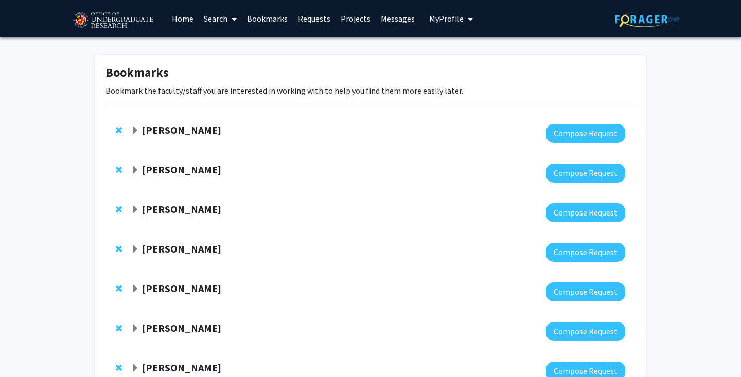
click at [233, 19] on icon at bounding box center [233, 19] width 5 height 8
click at [233, 63] on span "Students" at bounding box center [230, 68] width 63 height 21
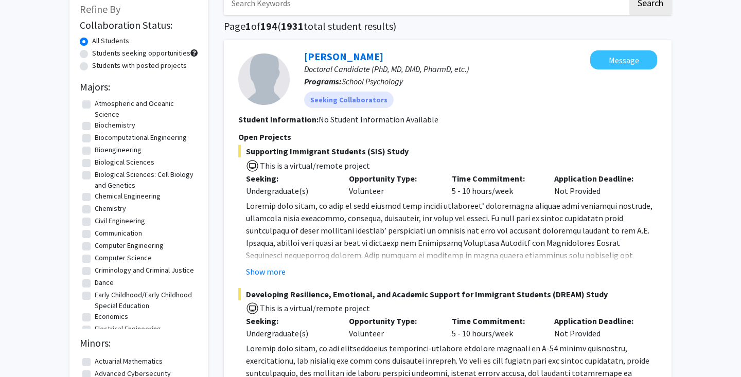
scroll to position [118, 0]
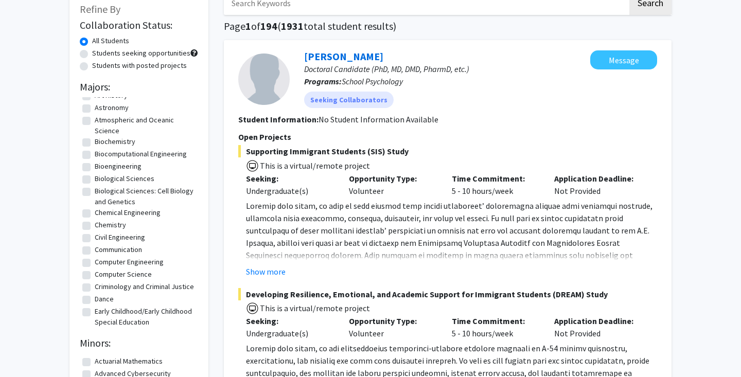
click at [95, 194] on label "Biological Sciences: Cell Biology and Genetics" at bounding box center [145, 197] width 101 height 22
click at [95, 192] on input "Biological Sciences: Cell Biology and Genetics" at bounding box center [98, 189] width 7 height 7
checkbox input "true"
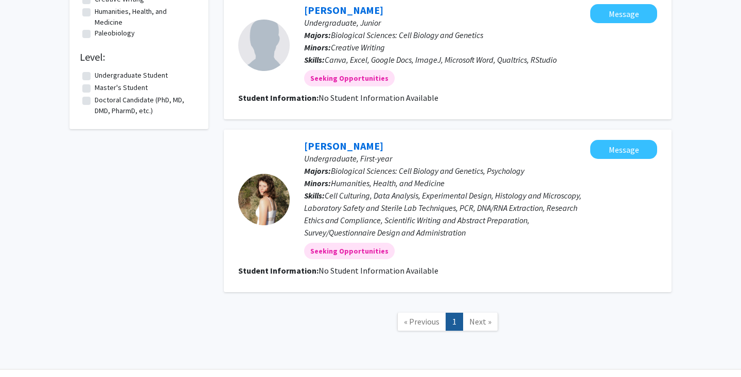
scroll to position [233, 0]
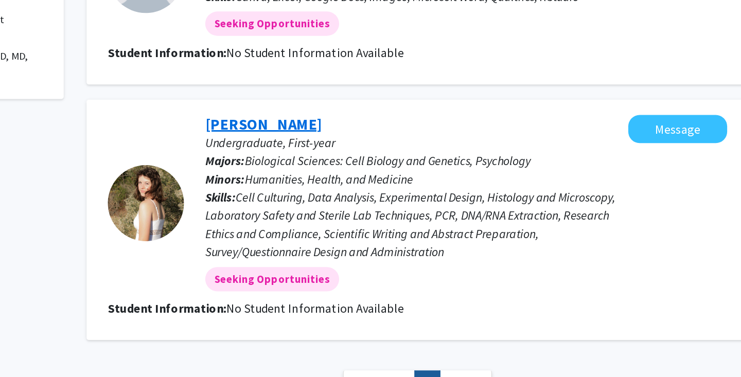
click at [339, 145] on link "[PERSON_NAME]" at bounding box center [343, 146] width 79 height 13
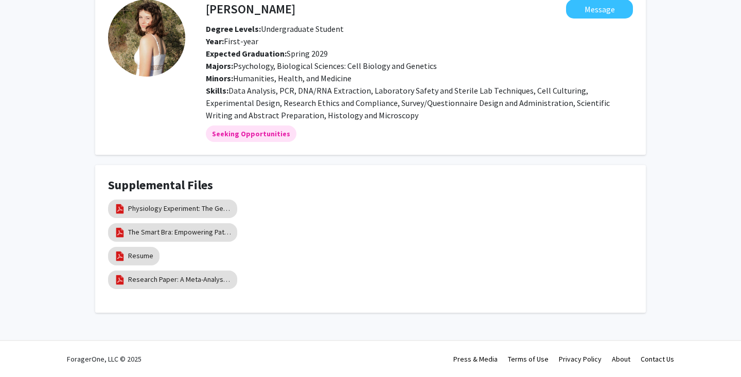
scroll to position [53, 0]
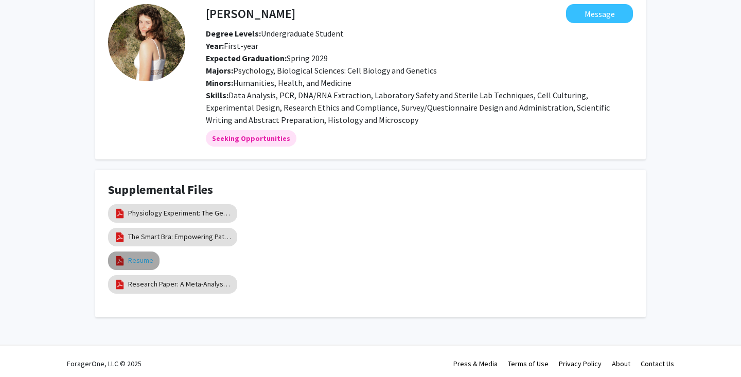
click at [148, 258] on link "Resume" at bounding box center [140, 260] width 25 height 11
select select "custom"
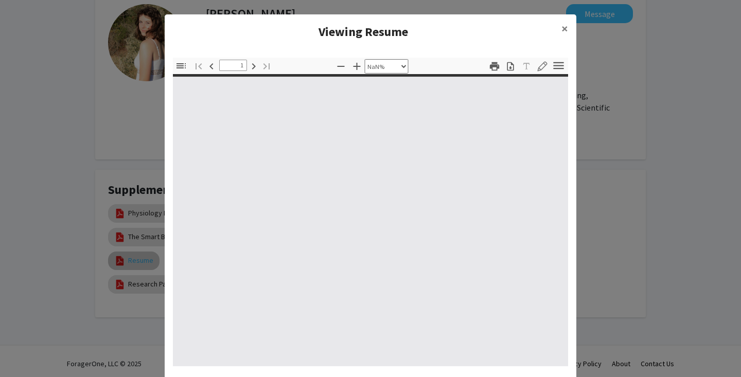
type input "0"
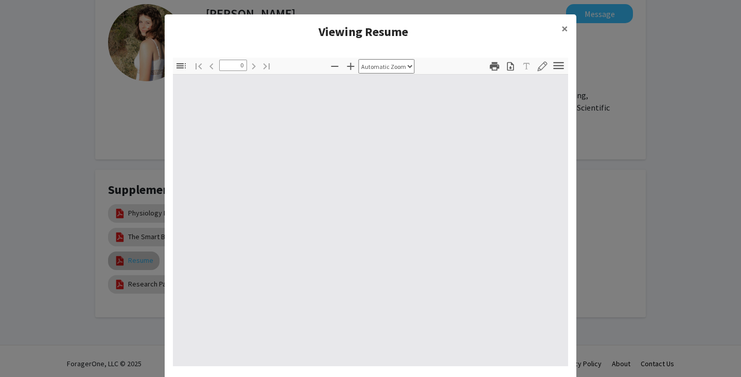
select select "custom"
type input "1"
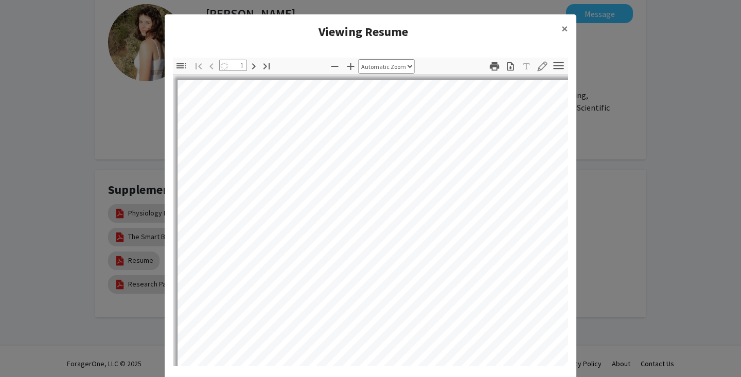
select select "auto"
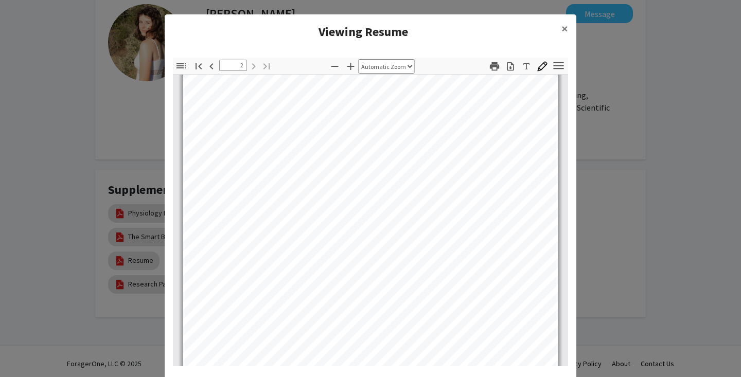
scroll to position [636, 0]
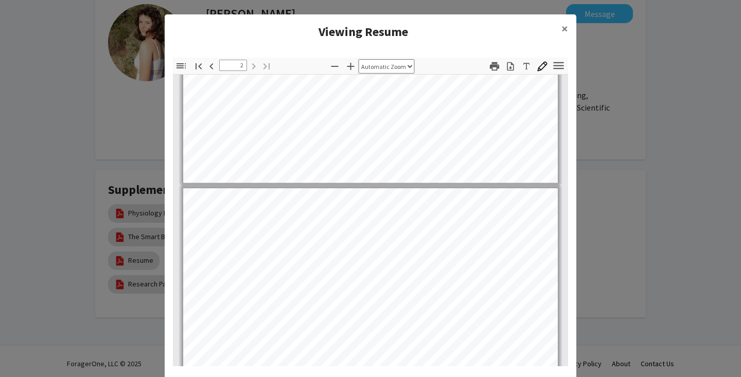
type input "1"
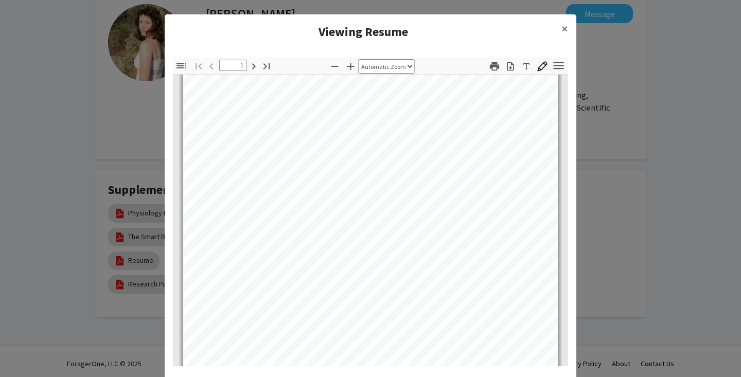
scroll to position [0, 0]
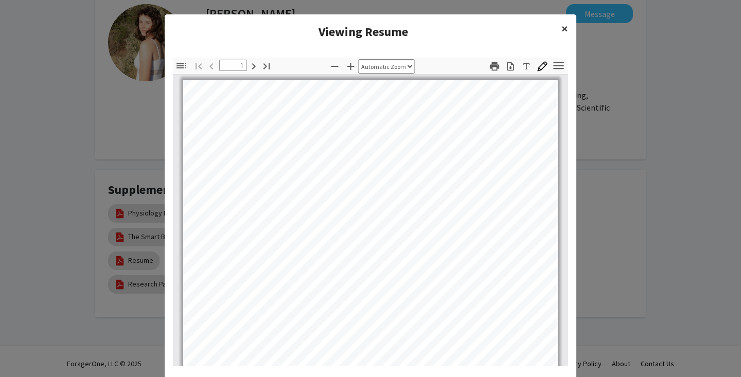
click at [566, 29] on span "×" at bounding box center [564, 29] width 7 height 16
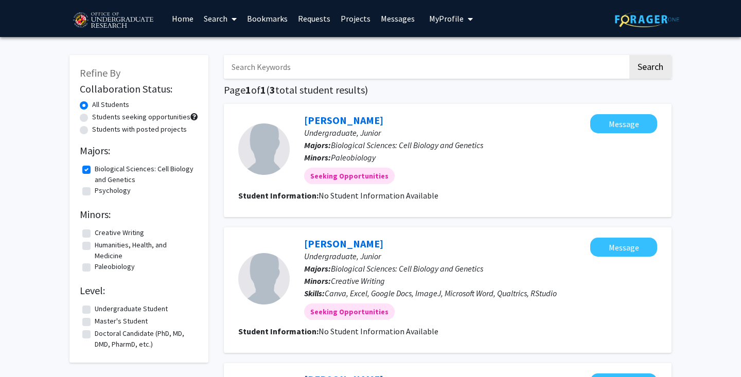
click at [184, 24] on link "Home" at bounding box center [183, 19] width 32 height 36
